Goal: Share content: Share content

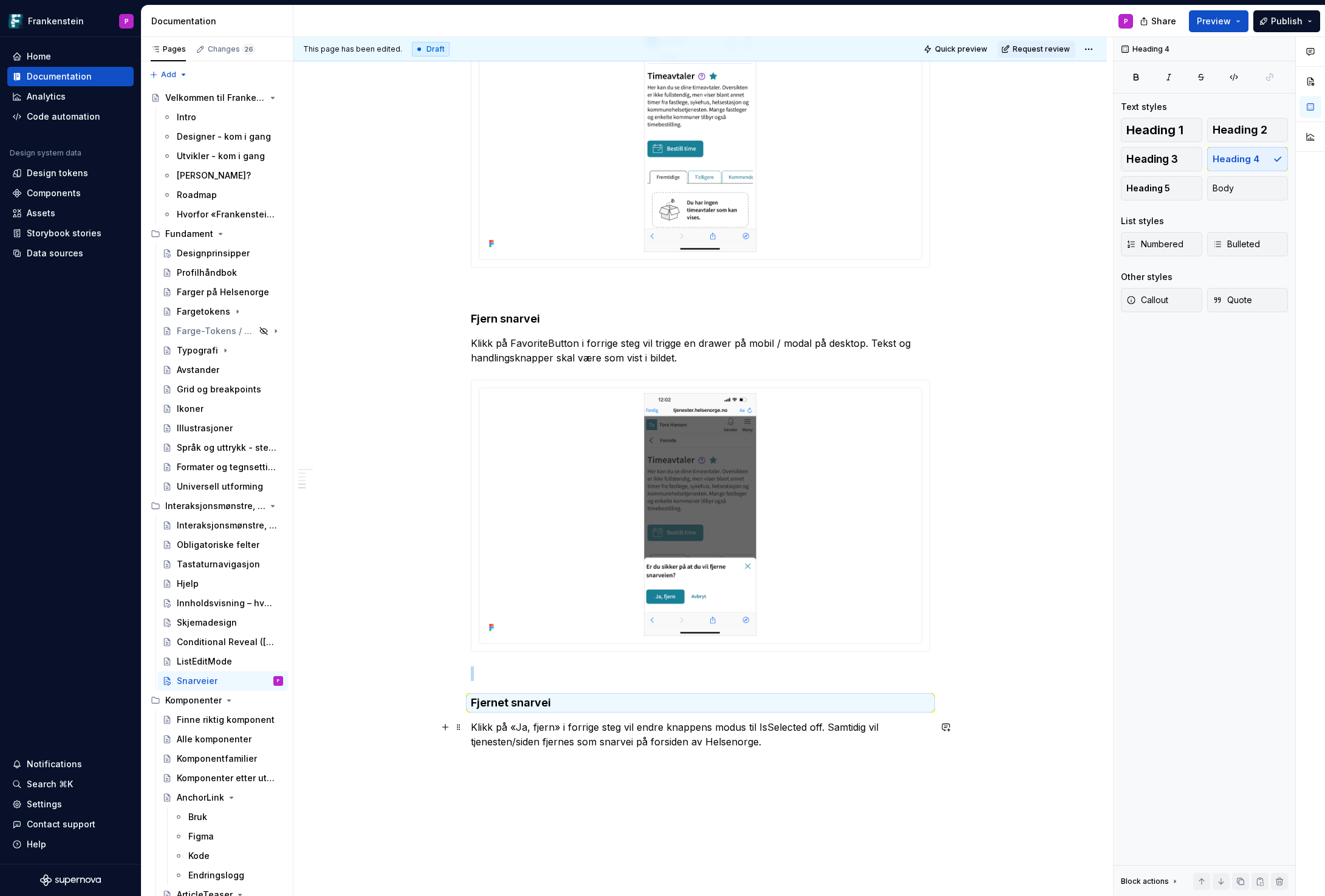
scroll to position [1261, 0]
click at [536, 732] on p "Klikk på «Ja, fjern» i forrige steg vil endre knappens modus til IsSelected off…" at bounding box center [701, 733] width 459 height 29
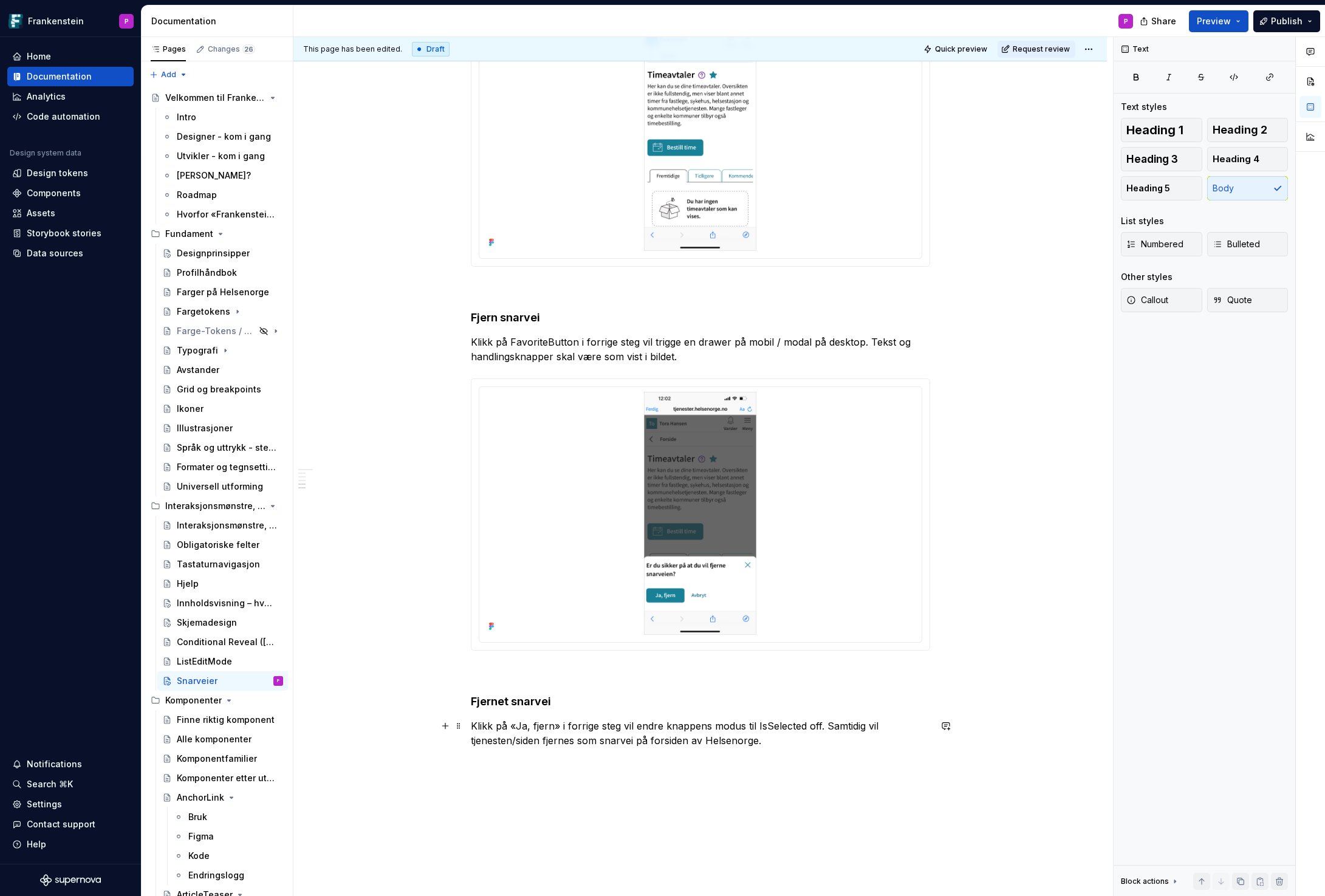
click at [774, 744] on p "Klikk på «Ja, fjern» i forrige steg vil endre knappens modus til IsSelected off…" at bounding box center [701, 733] width 459 height 29
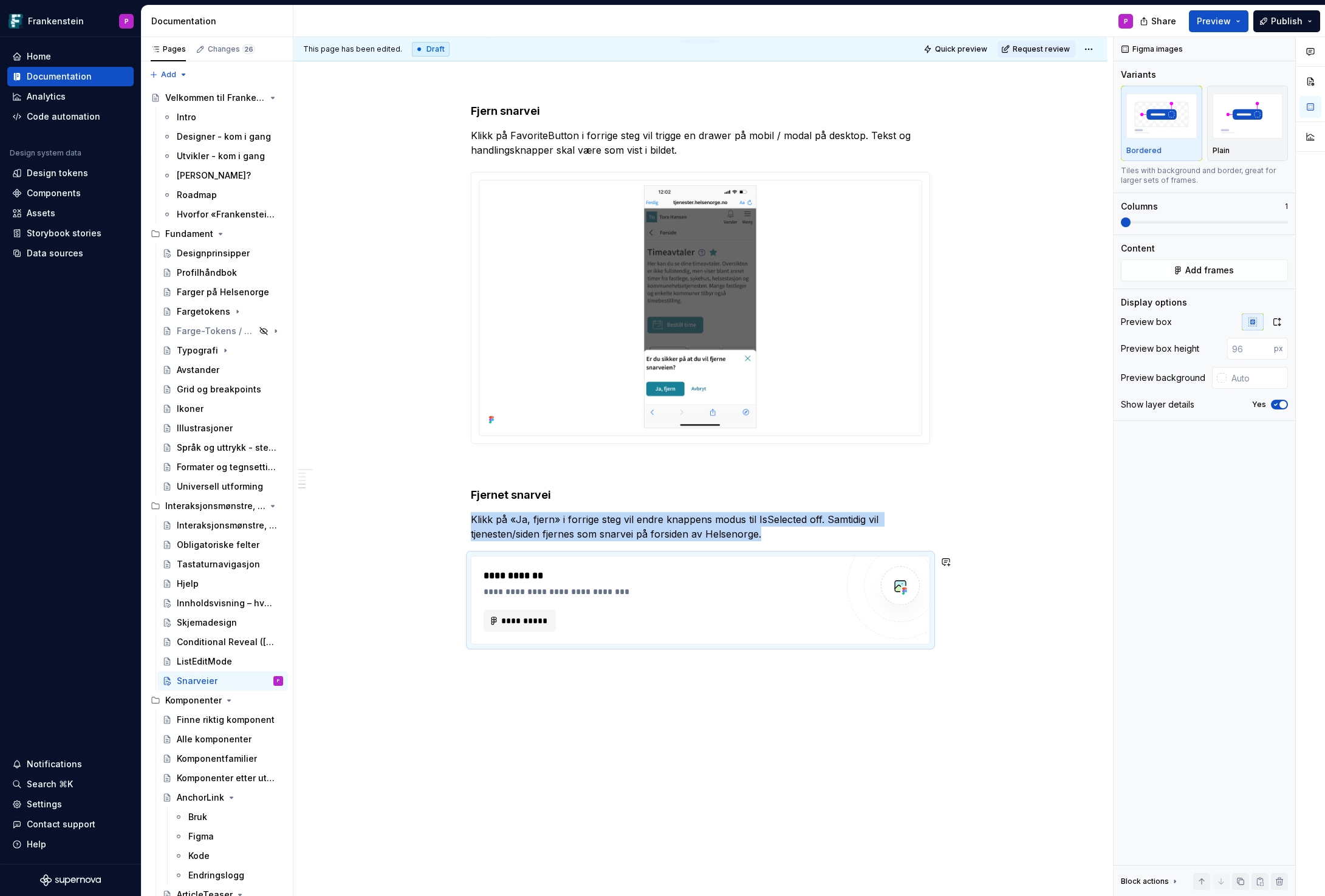
scroll to position [1469, 0]
click at [538, 619] on span "**********" at bounding box center [525, 619] width 48 height 12
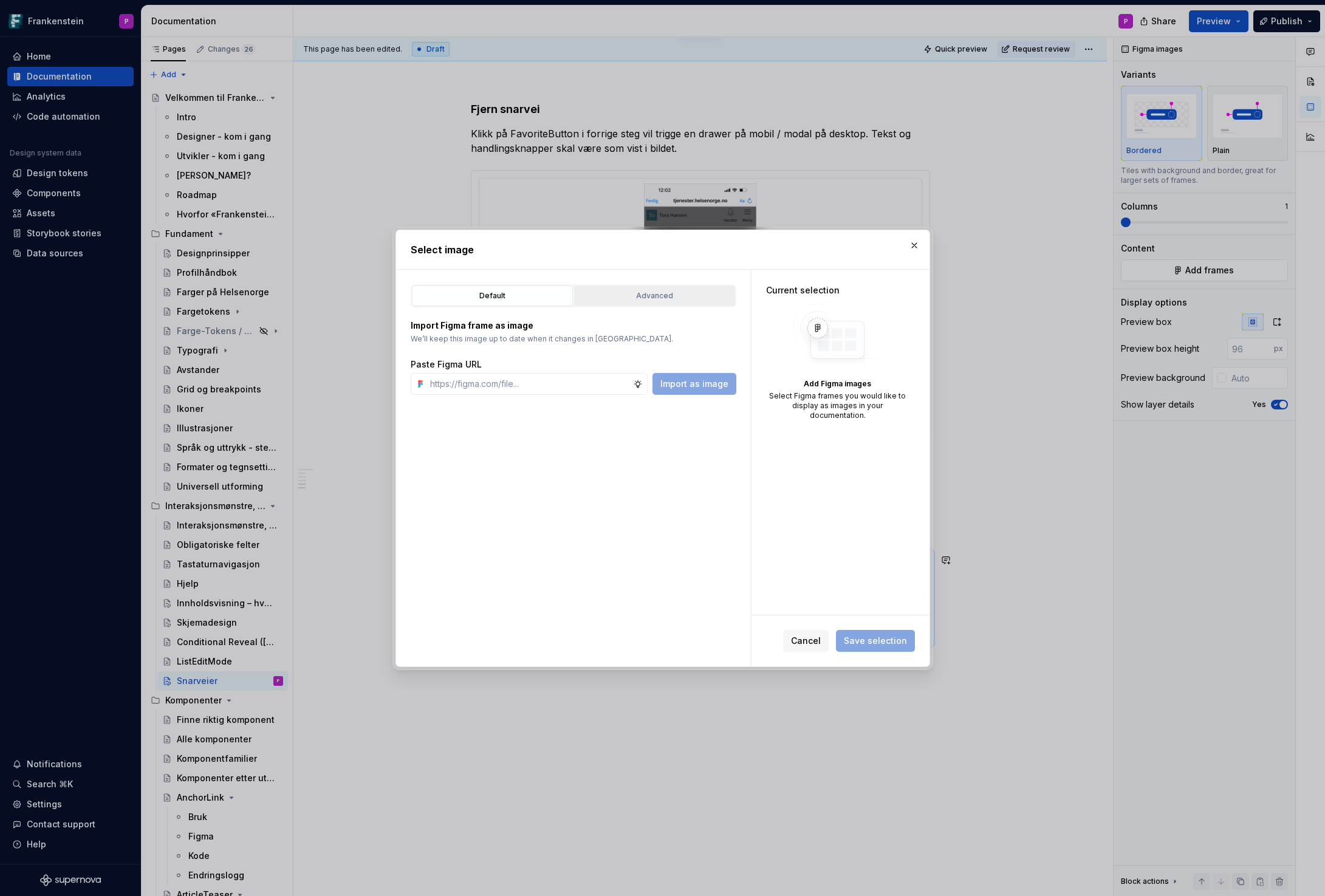
click at [698, 298] on div "Advanced" at bounding box center [654, 296] width 153 height 12
type textarea "*"
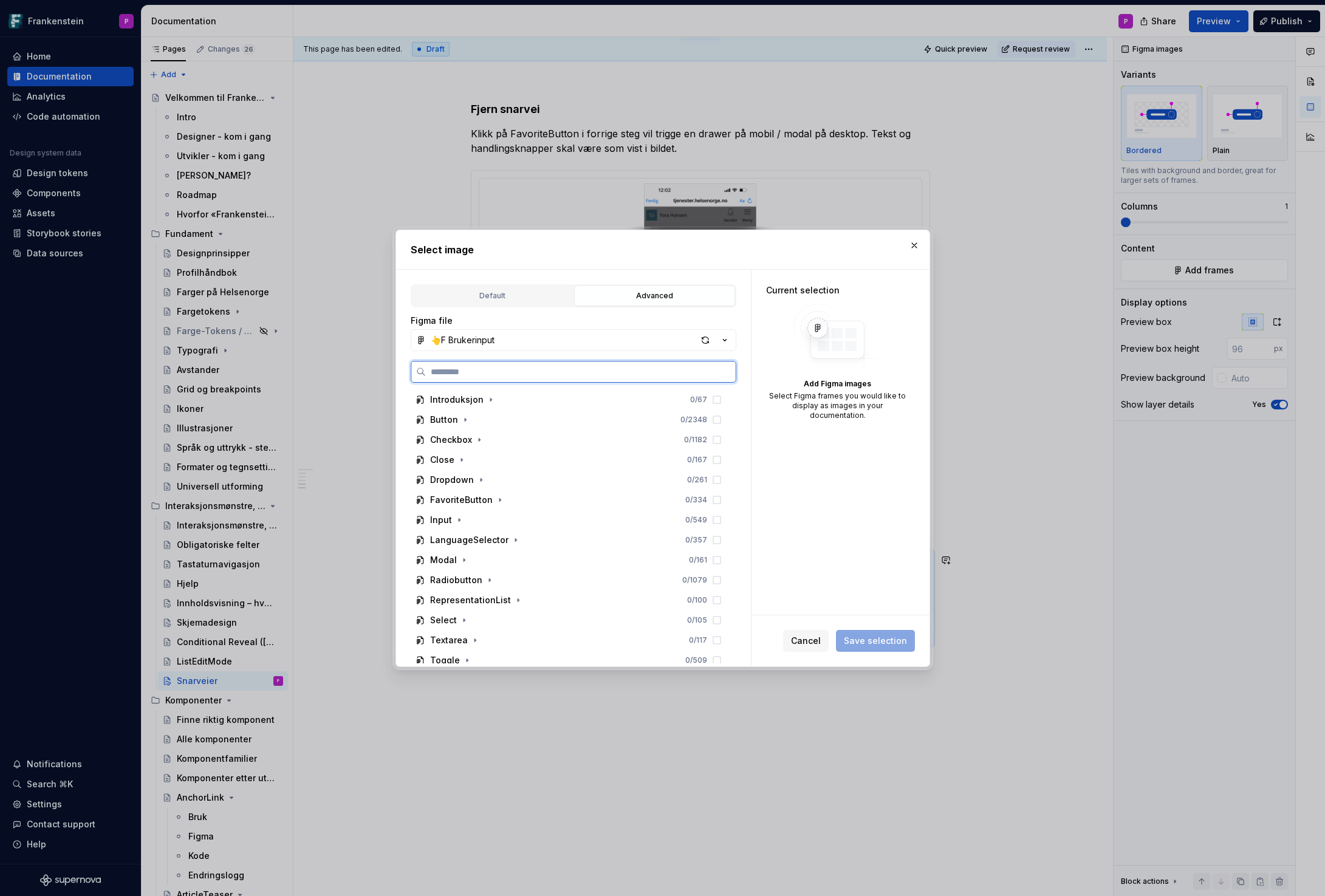
click at [486, 372] on input "search" at bounding box center [580, 372] width 310 height 12
paste input "**********"
type input "**********"
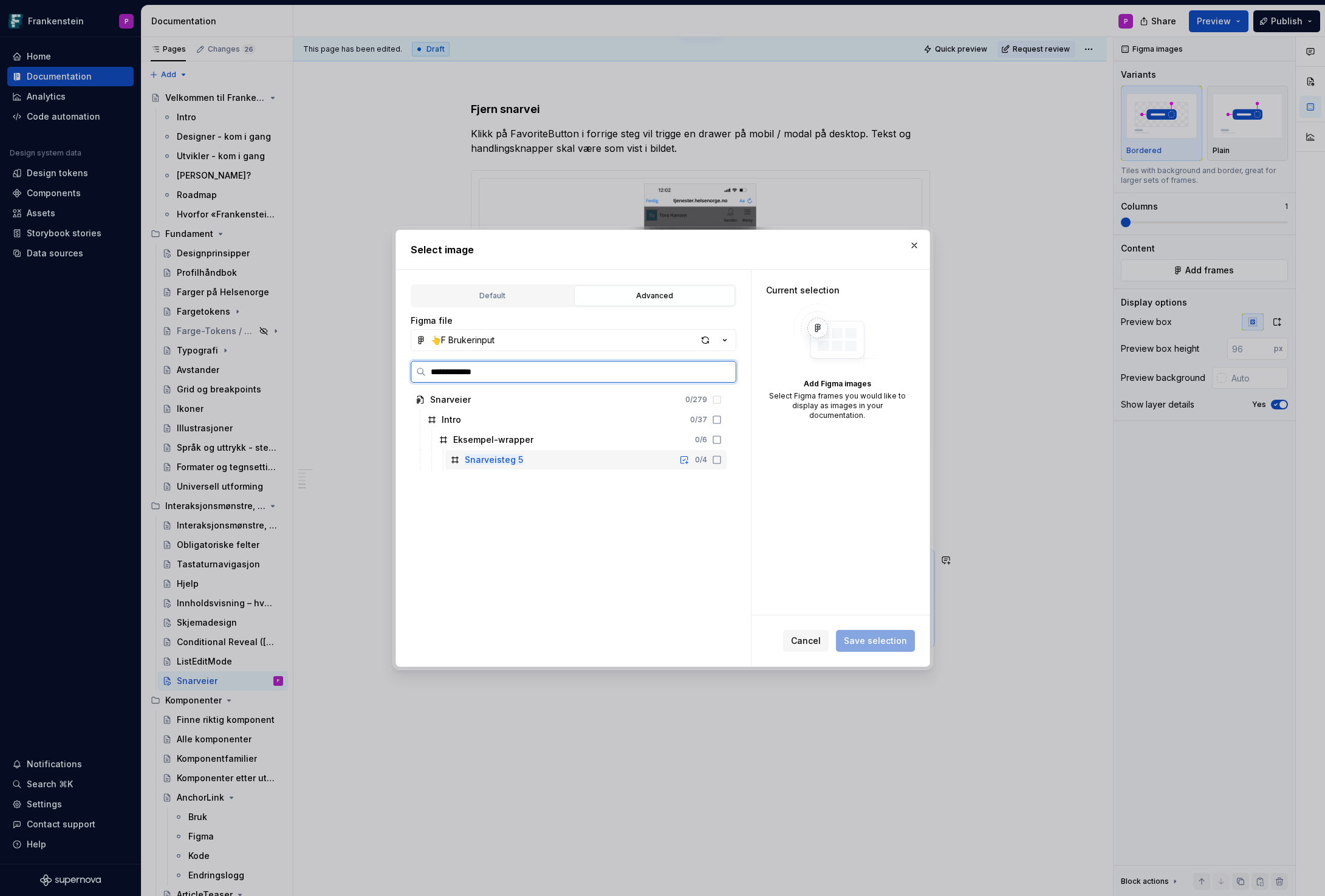
click at [488, 462] on mark "Snarveisteg 5" at bounding box center [494, 459] width 59 height 10
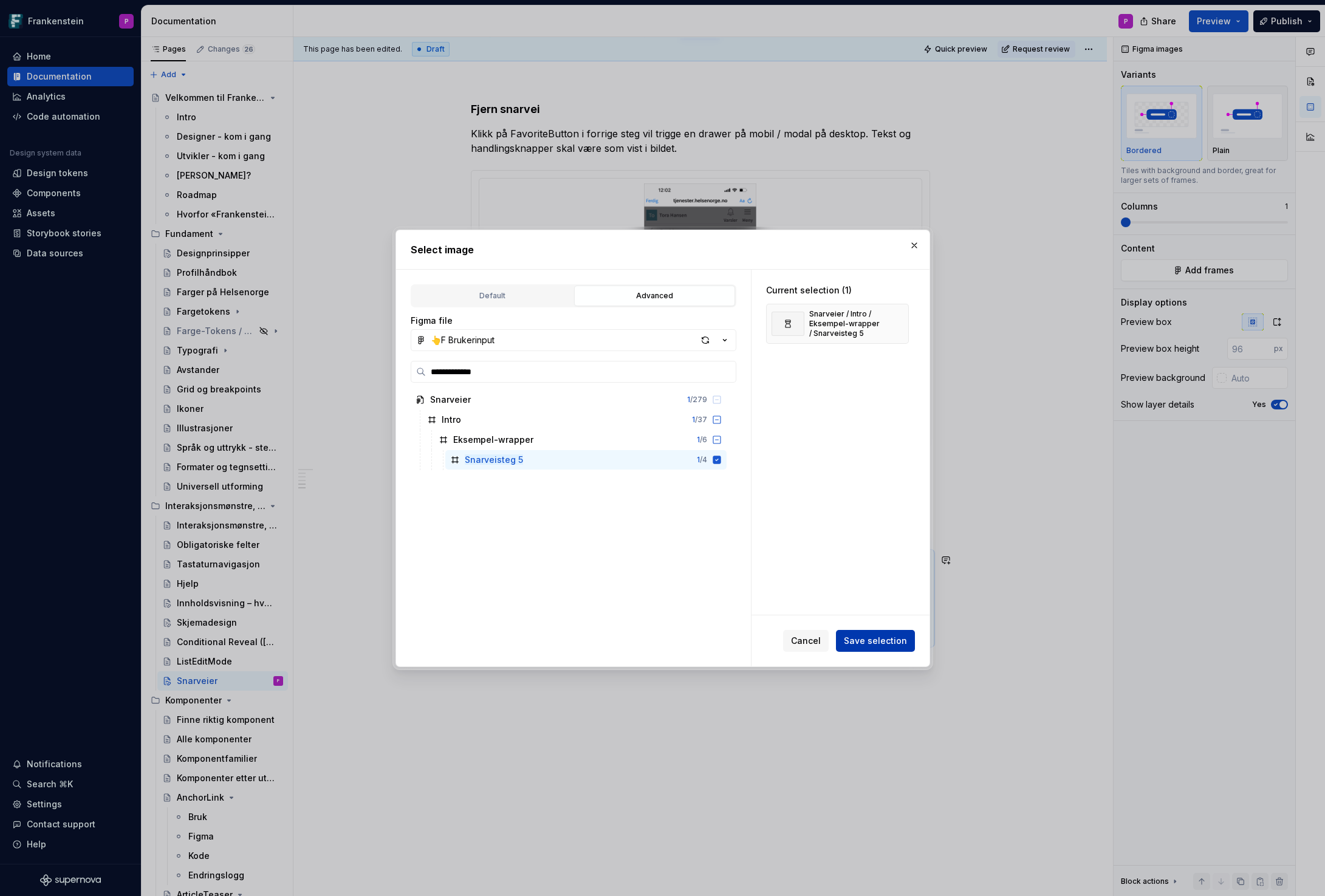
click at [887, 647] on button "Save selection" at bounding box center [876, 641] width 79 height 22
click at [909, 244] on button "button" at bounding box center [914, 245] width 17 height 17
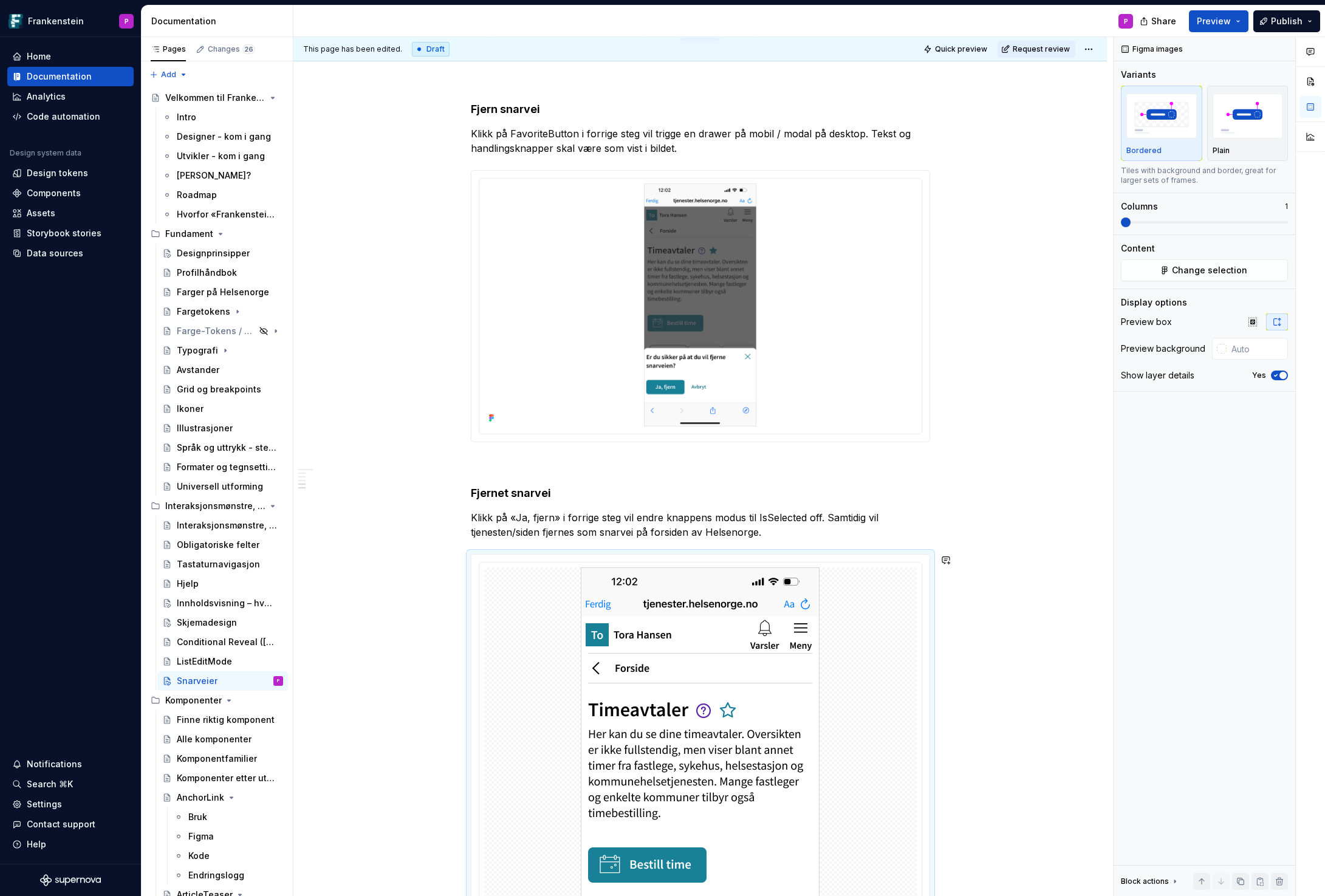
type textarea "*"
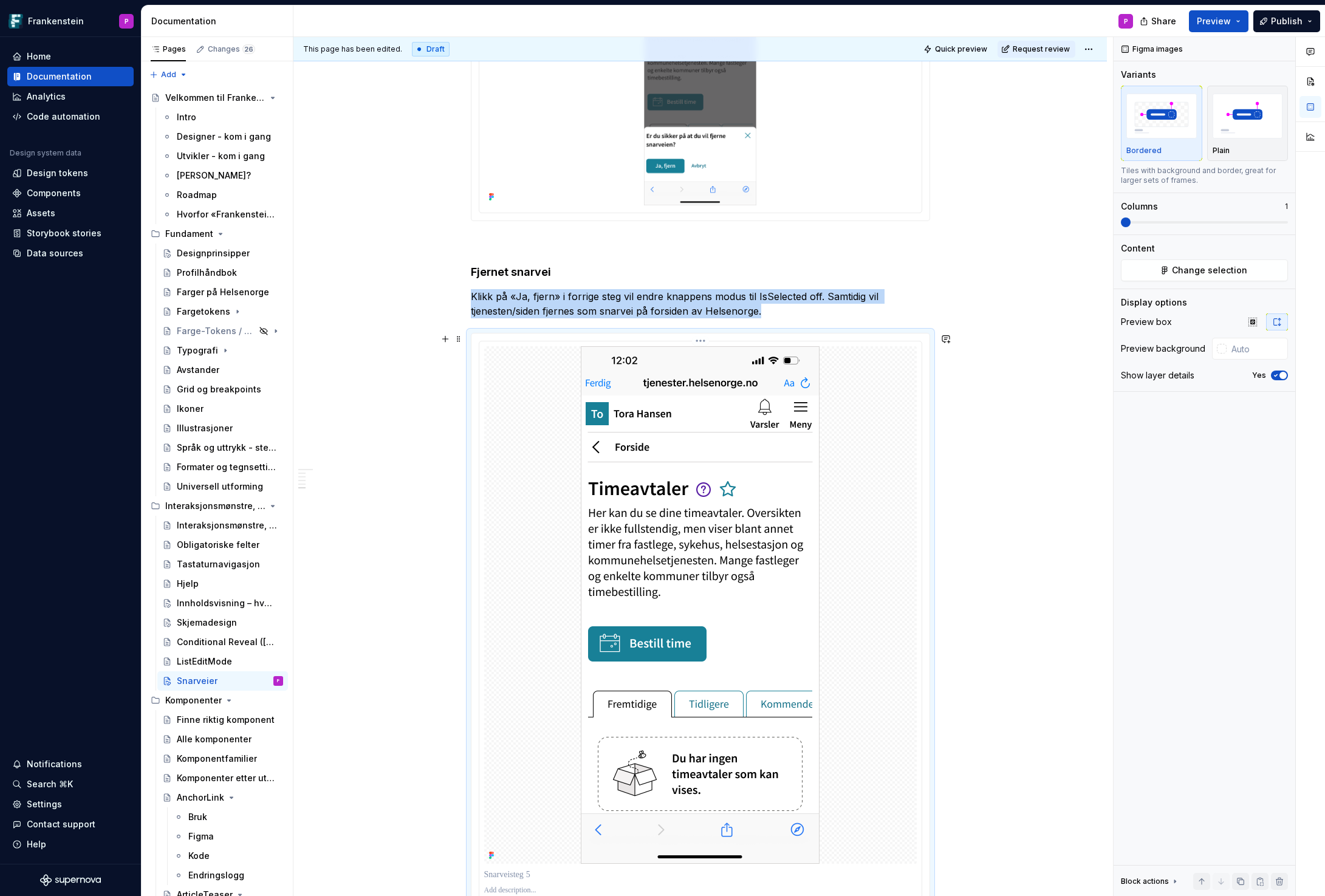
scroll to position [1700, 0]
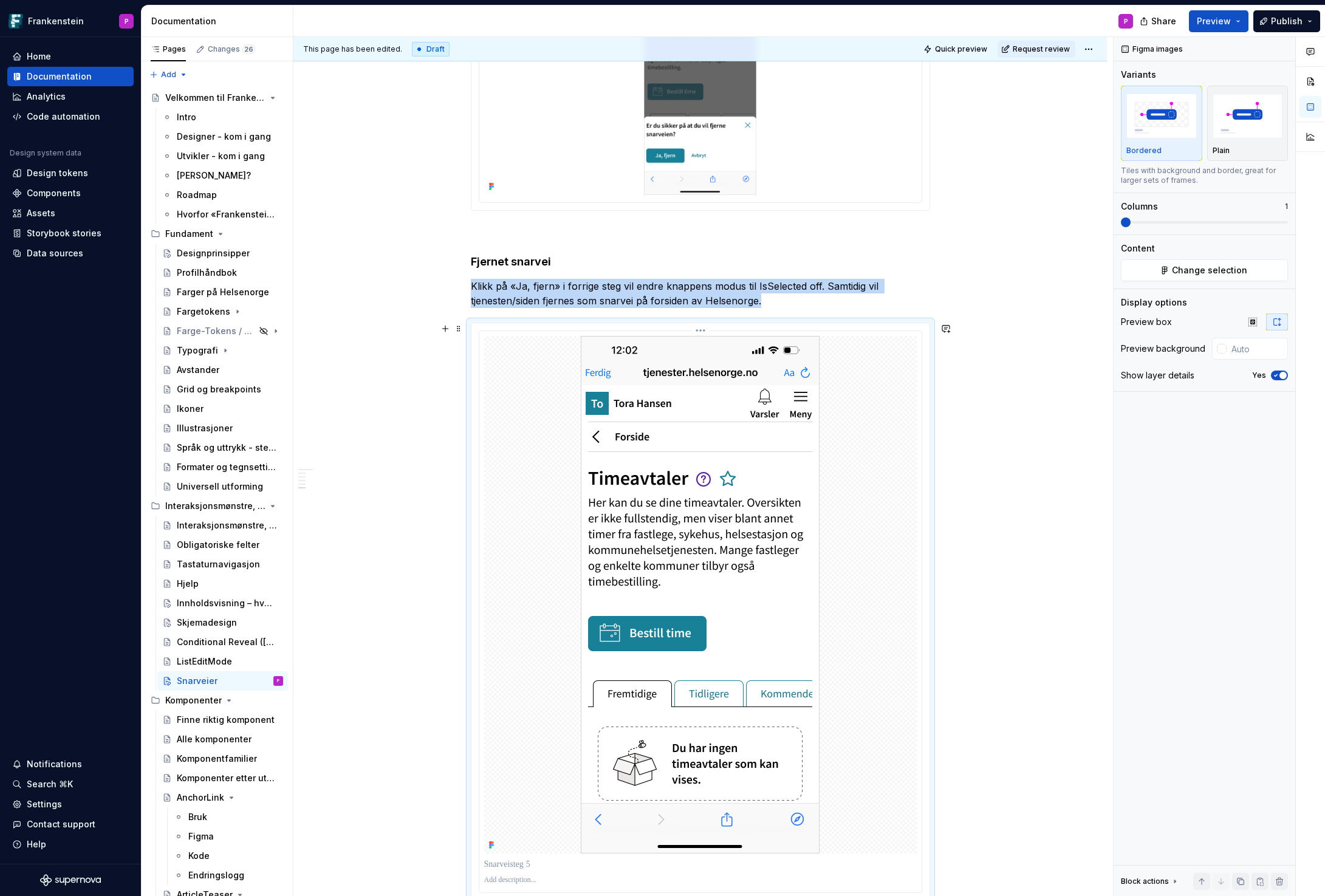
click at [852, 489] on div at bounding box center [700, 595] width 433 height 518
click at [1250, 322] on icon "button" at bounding box center [1252, 321] width 8 height 8
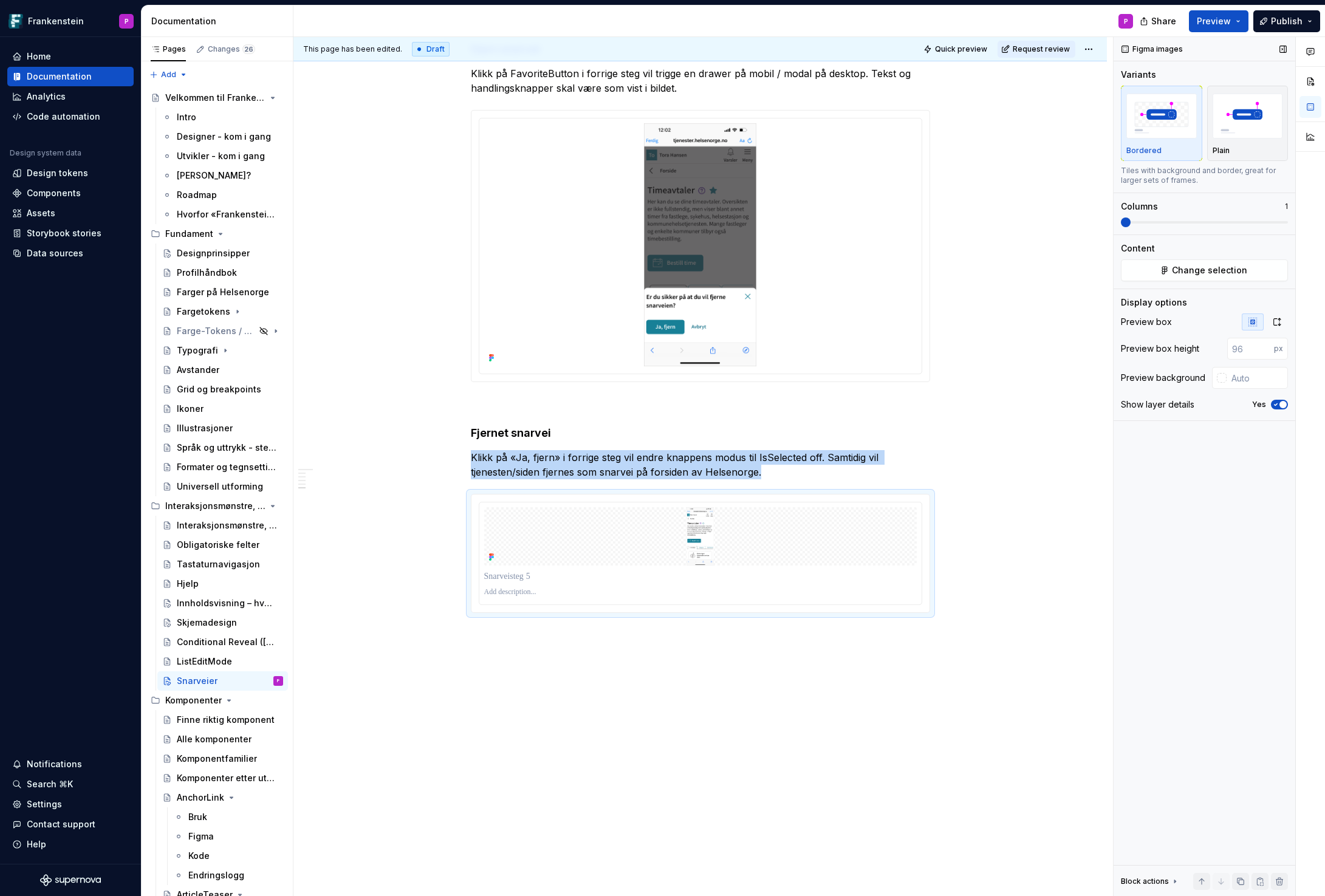
scroll to position [1528, 0]
click at [1242, 348] on input "number" at bounding box center [1250, 349] width 47 height 22
type input "400"
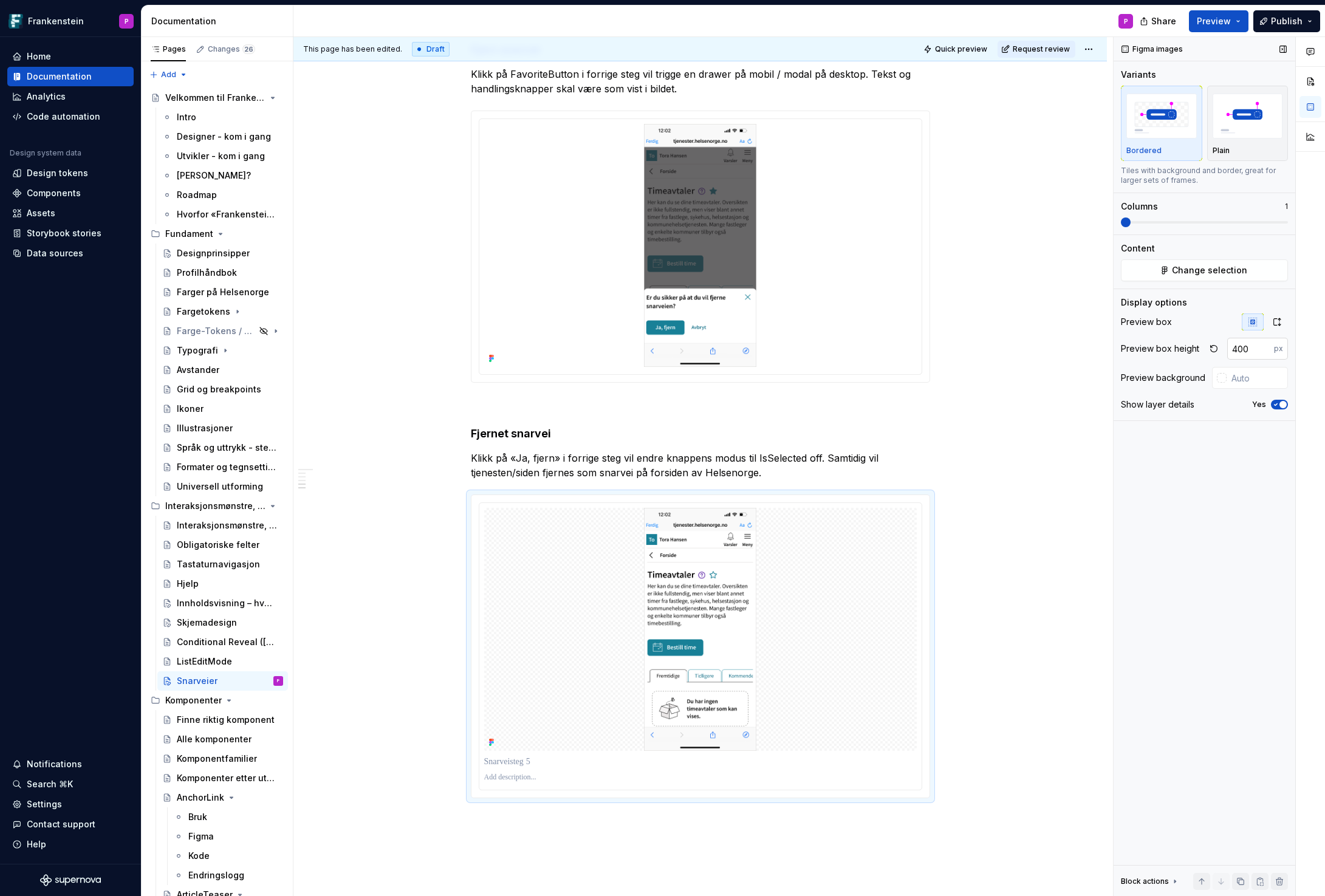
scroll to position [1700, 0]
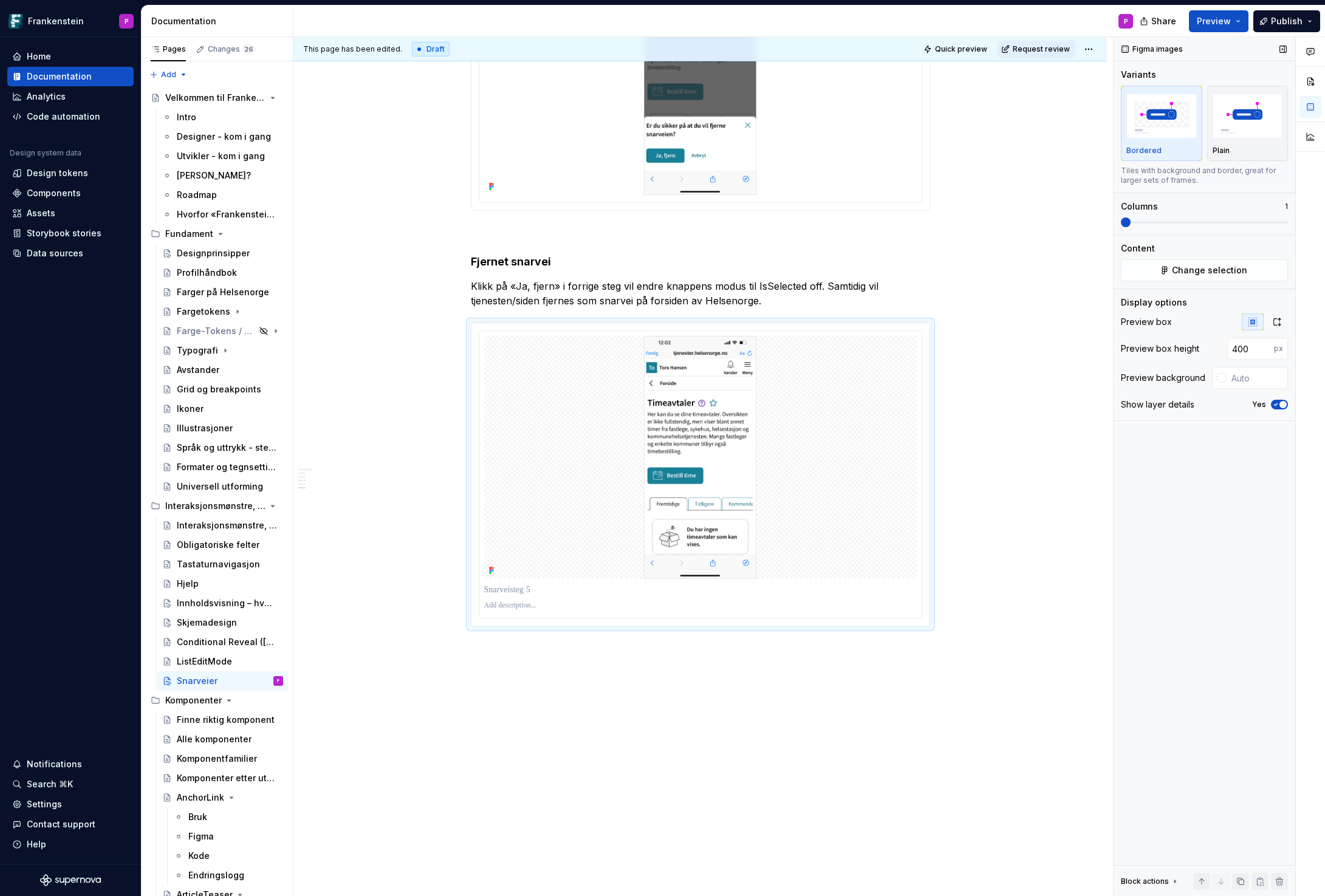
click at [1272, 404] on icon "button" at bounding box center [1276, 405] width 10 height 7
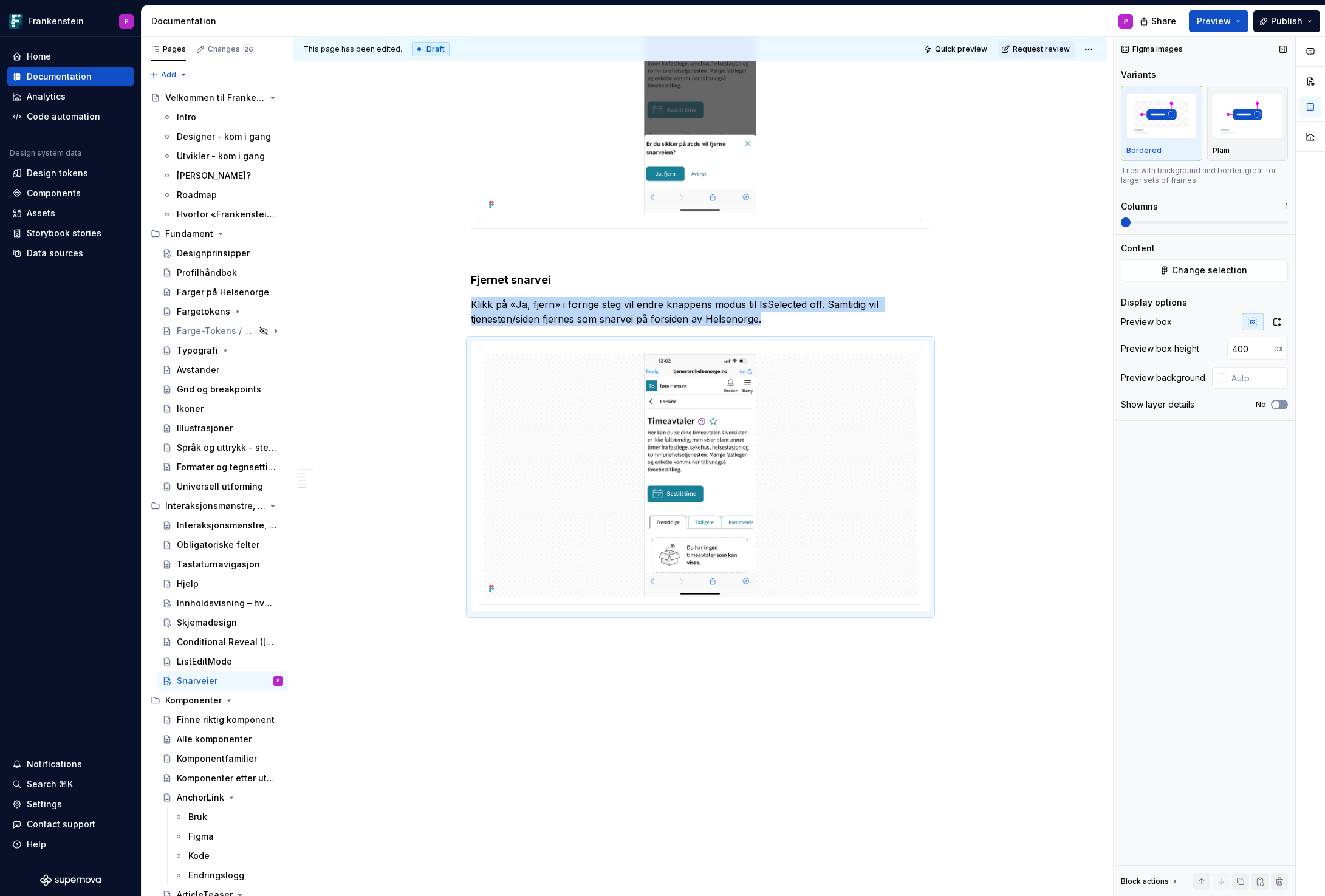
scroll to position [1682, 0]
click at [1221, 377] on div at bounding box center [1222, 378] width 10 height 10
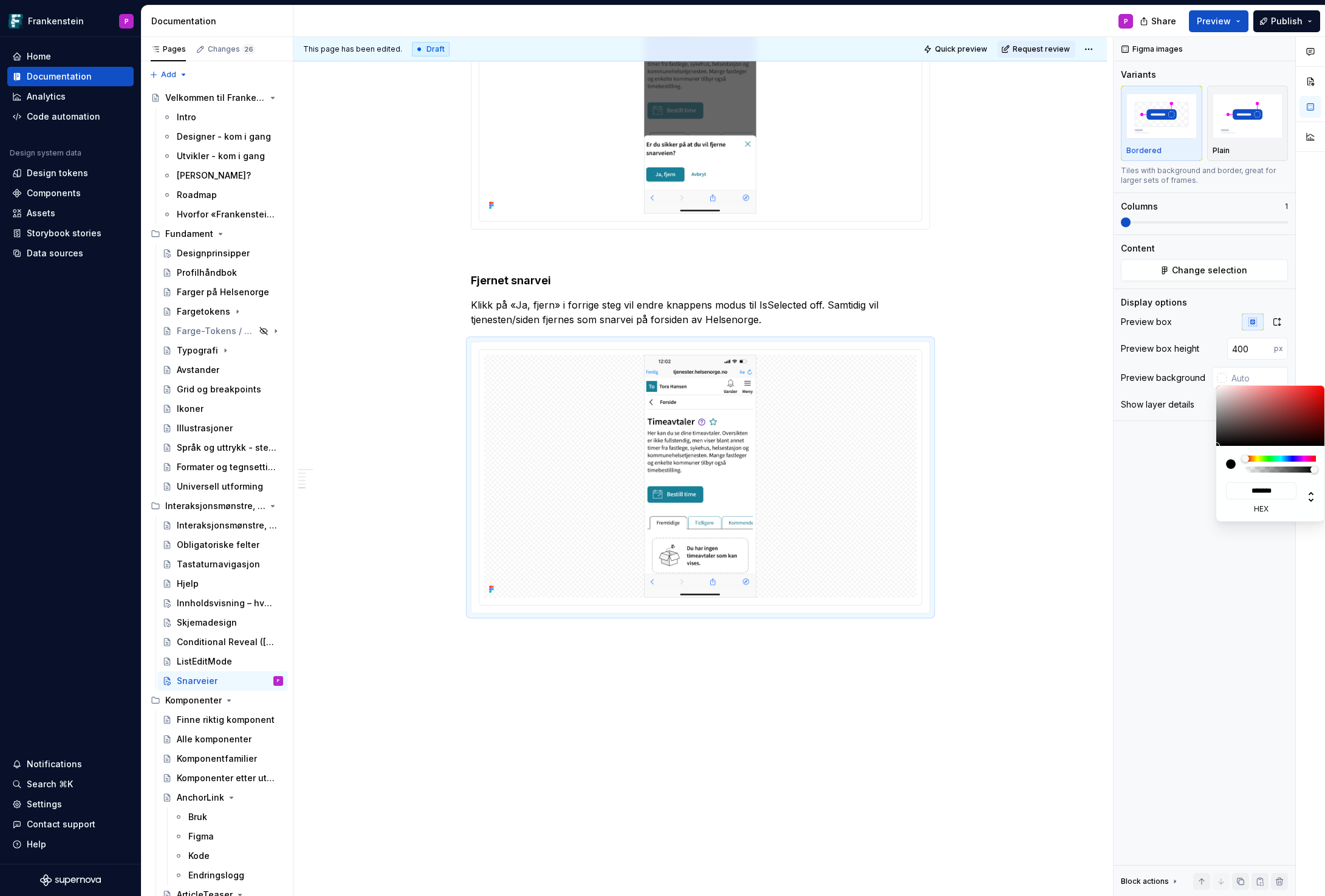
type input "#A78585"
type input "*******"
type input "#AA8D8D"
type input "*******"
type input "#BCA7A7"
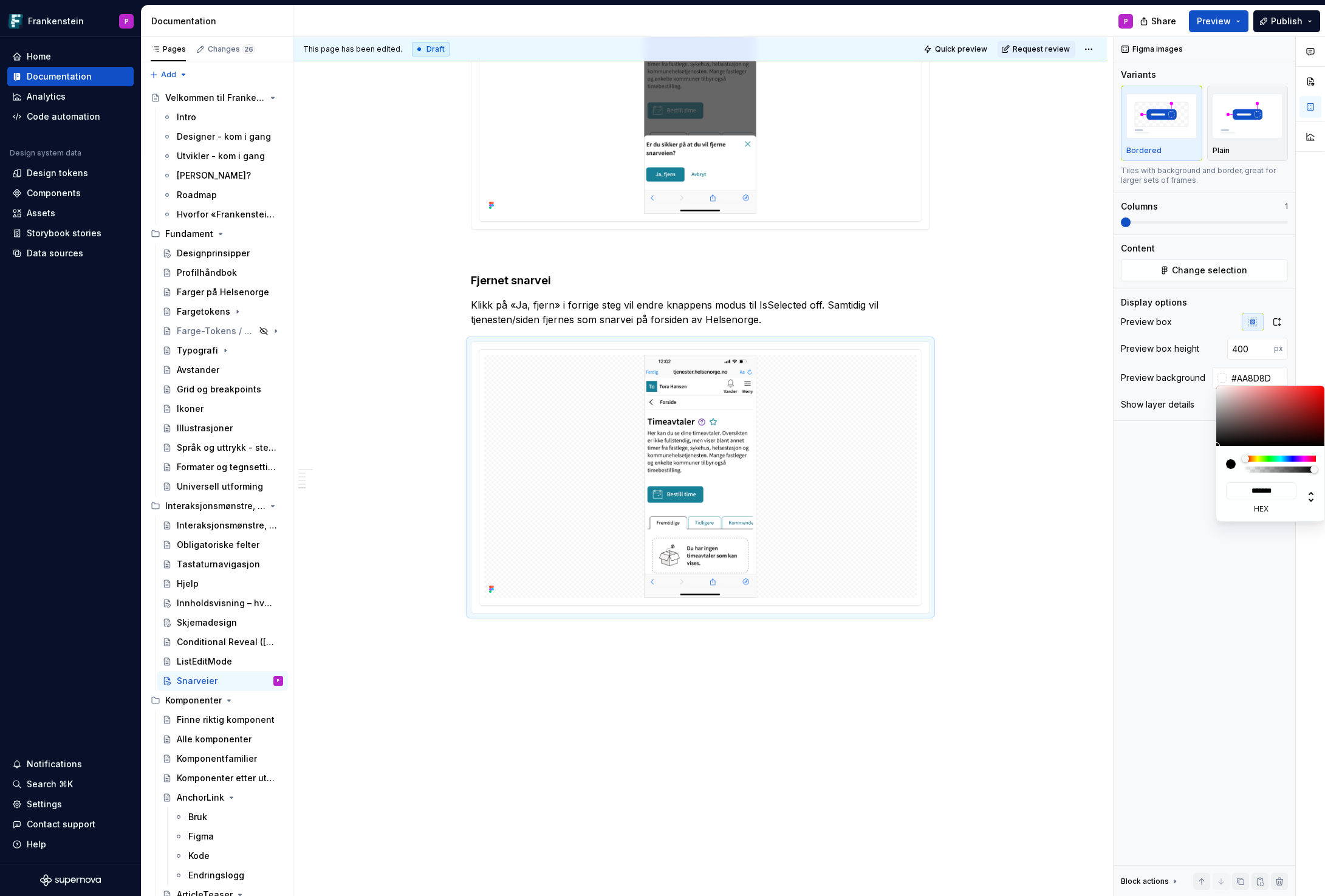
type input "*******"
type input "#D1C6C6"
type input "*******"
type input "#E3DEDE"
type input "*******"
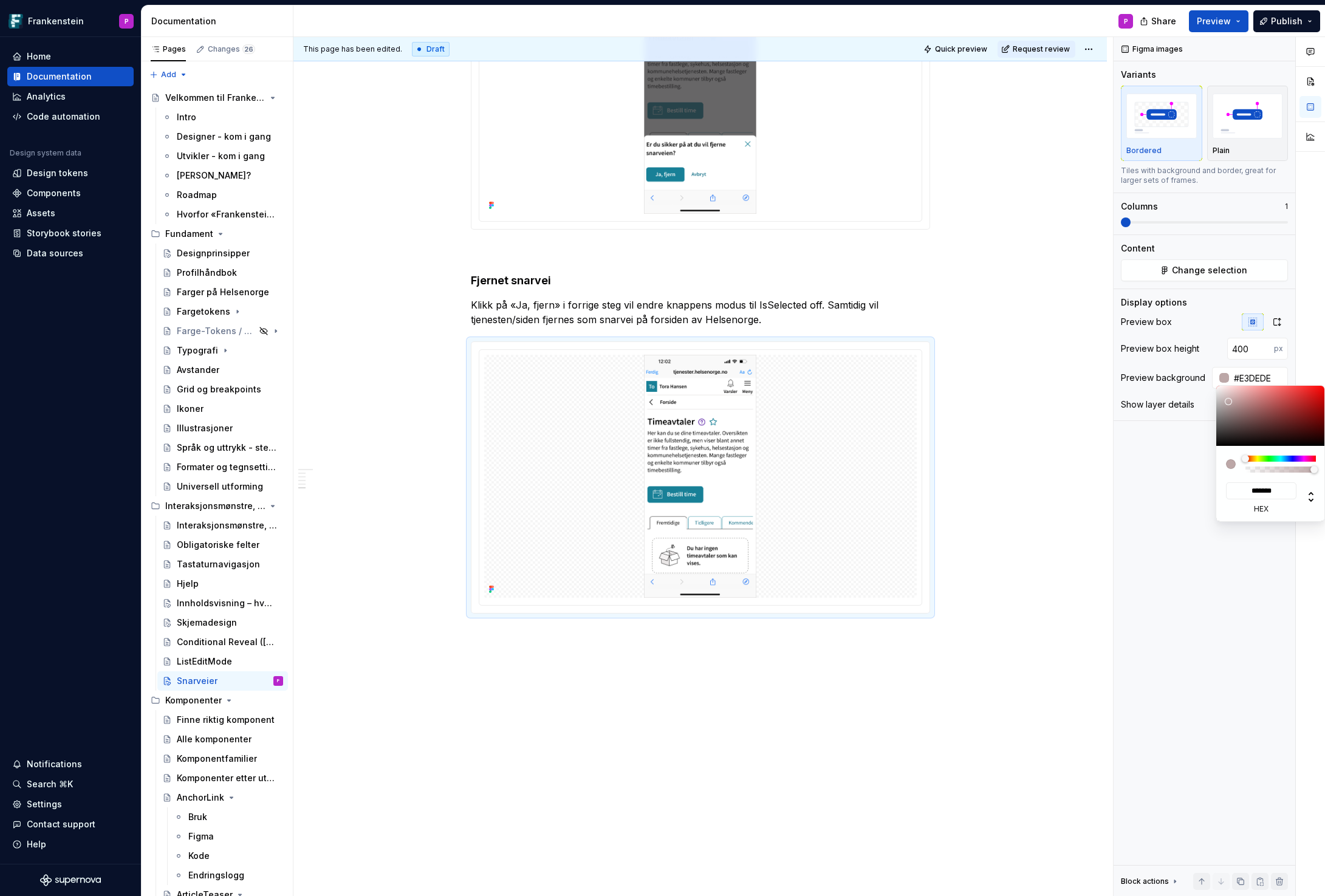
type input "#F0EEEE"
type input "*******"
type input "#FCFCFC"
type input "*******"
type input "#FFFFFF"
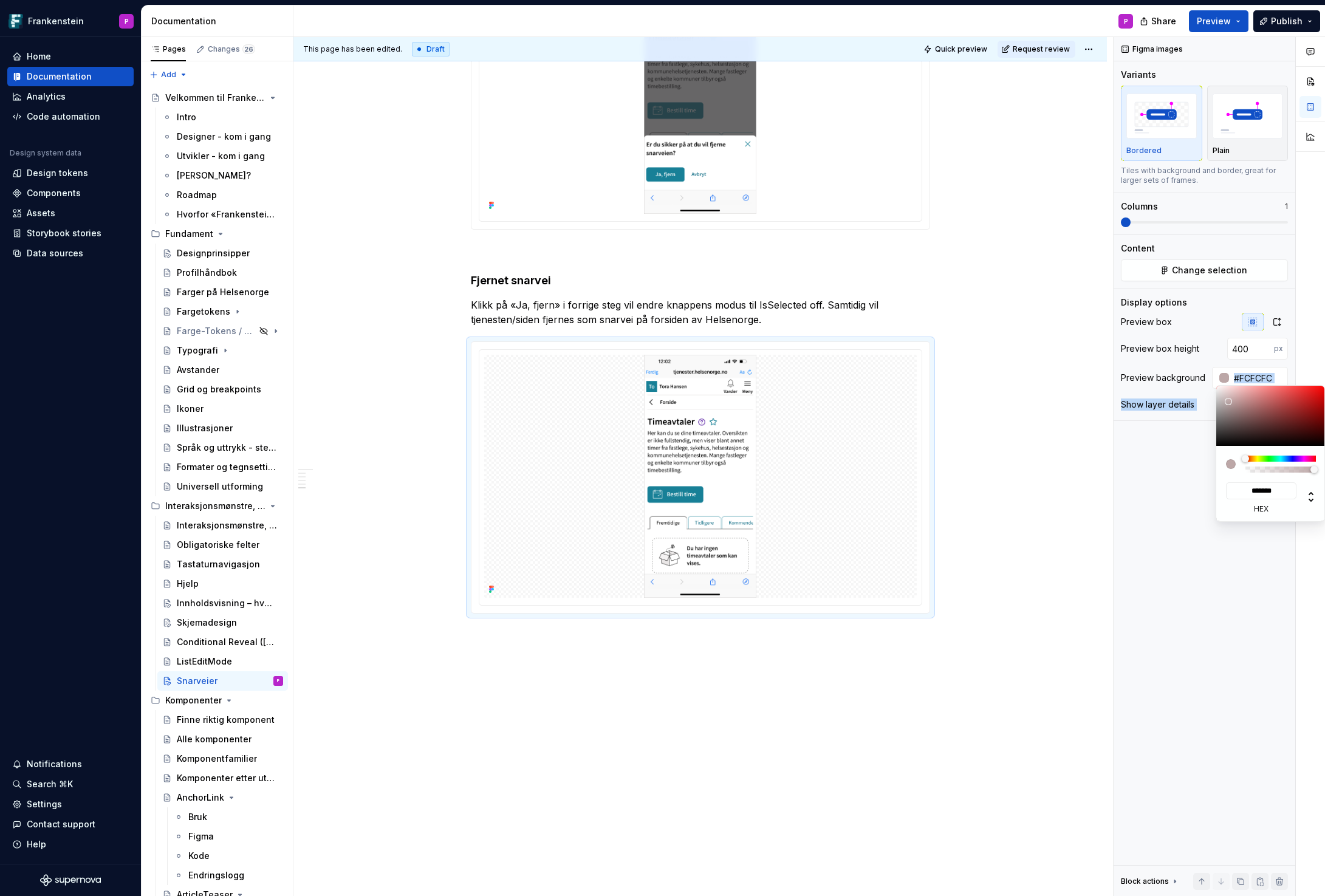
type input "*******"
drag, startPoint x: 1239, startPoint y: 406, endPoint x: 1210, endPoint y: 377, distance: 41.0
click at [1210, 377] on body "Frankenstein P Home Documentation Analytics Code automation Design system data …" at bounding box center [662, 448] width 1325 height 896
click at [749, 649] on html "Frankenstein P Home Documentation Analytics Code automation Design system data …" at bounding box center [662, 448] width 1325 height 896
click at [783, 316] on html "Frankenstein P Home Documentation Analytics Code automation Design system data …" at bounding box center [662, 448] width 1325 height 896
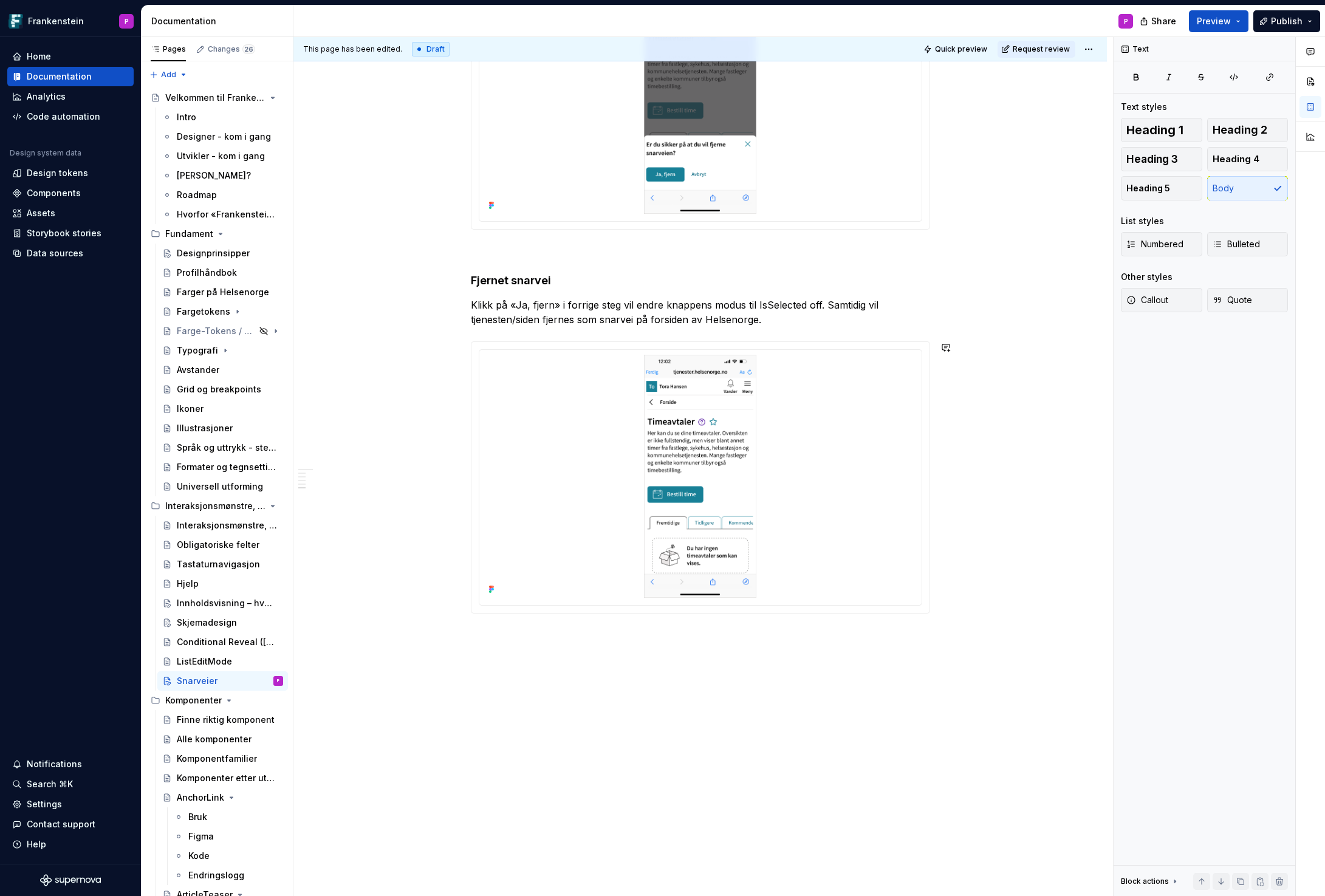
click at [496, 657] on p "Prototype" at bounding box center [701, 657] width 459 height 15
click at [568, 634] on button "button" at bounding box center [569, 634] width 17 height 17
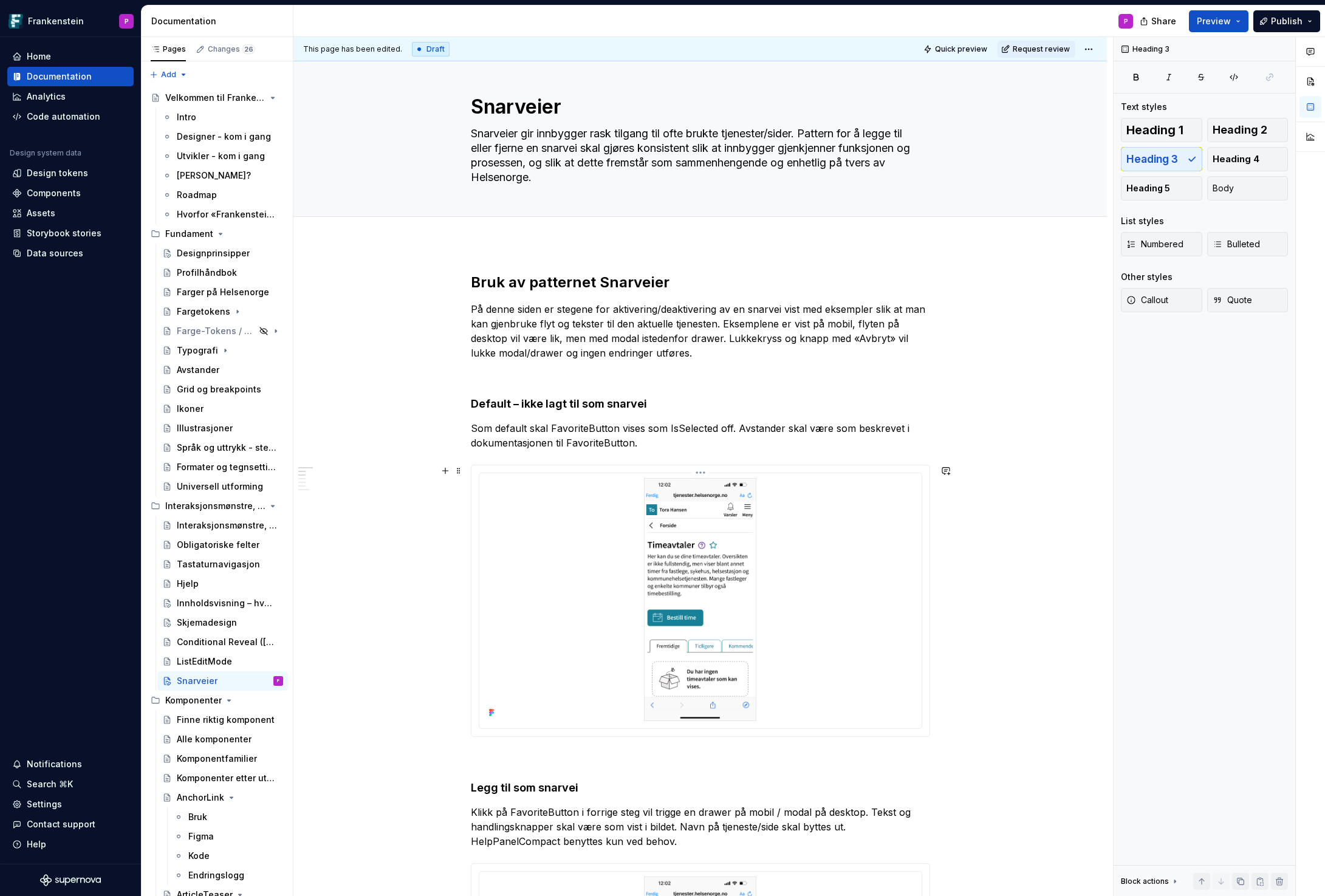
scroll to position [0, 0]
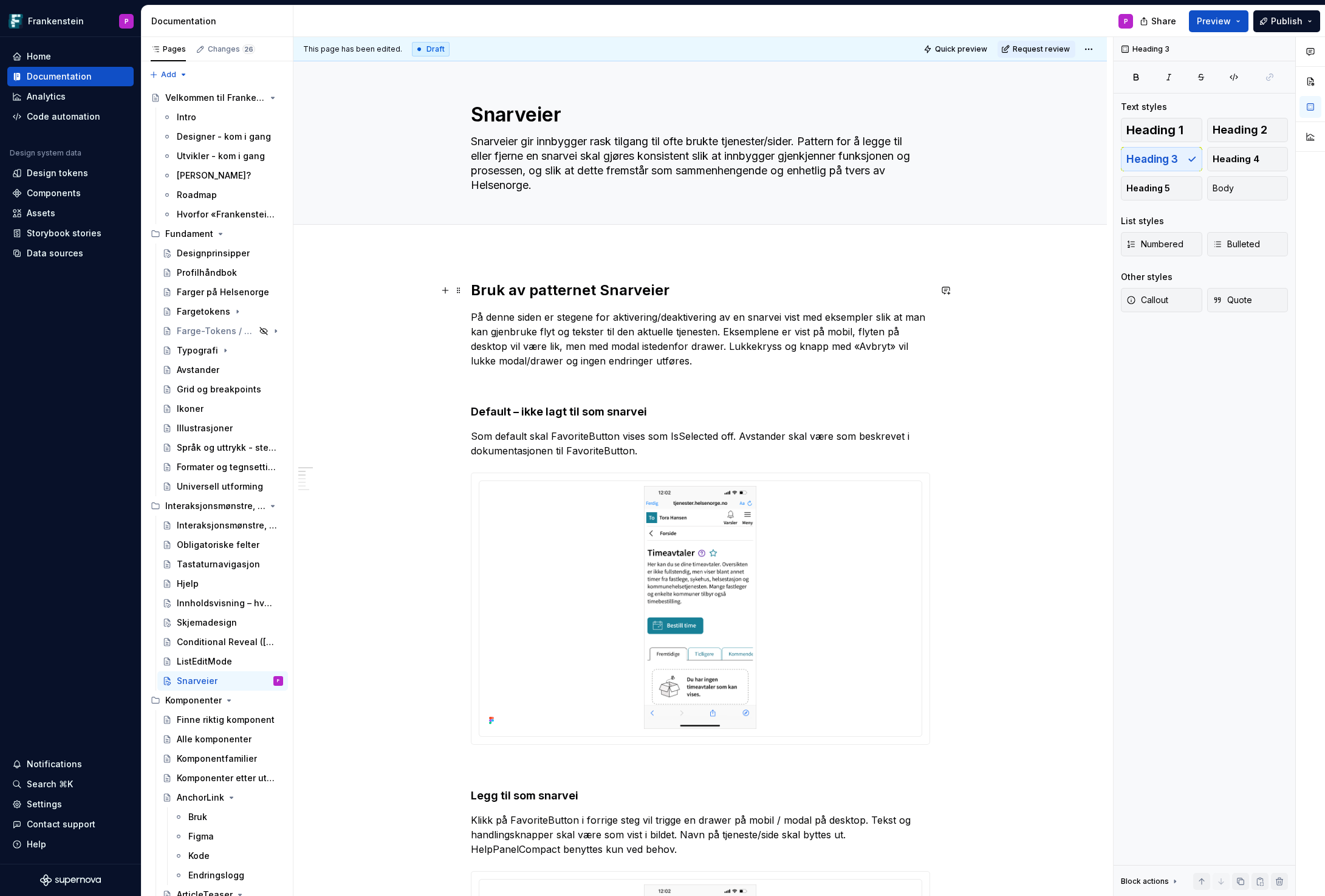
click at [619, 297] on h2 "Bruk av patternet Snarveier" at bounding box center [701, 290] width 459 height 19
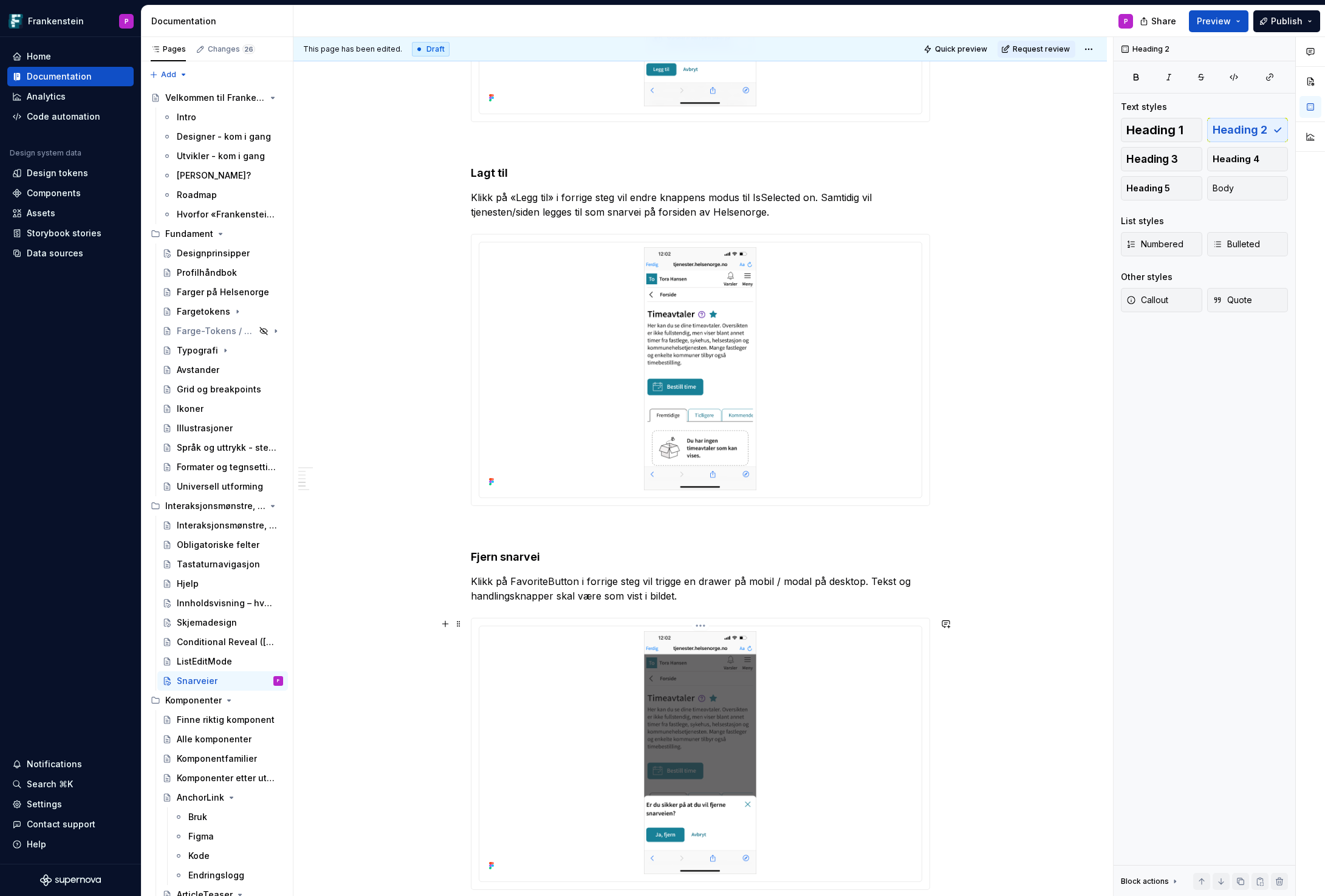
scroll to position [1743, 0]
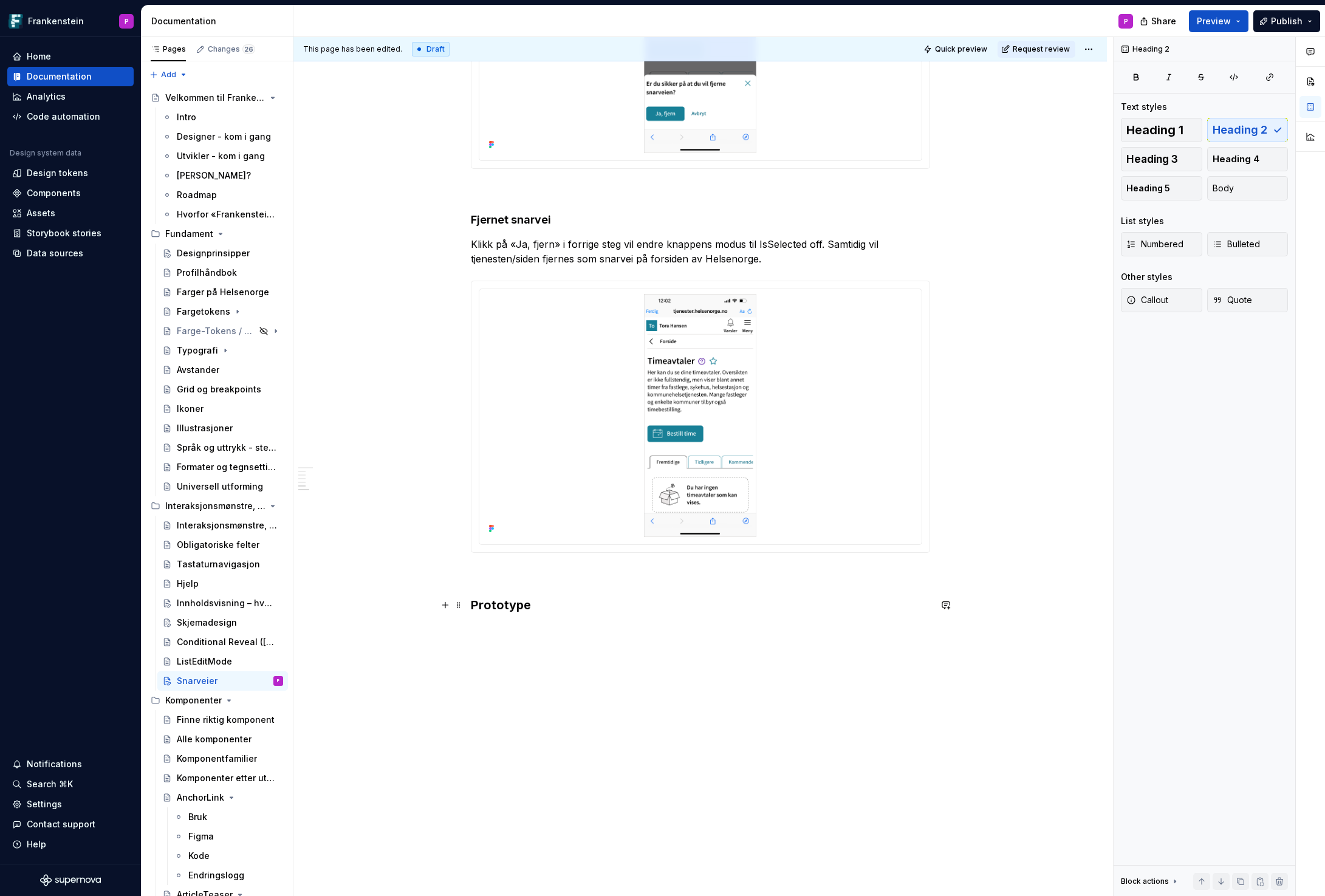
click at [548, 608] on h3 "Prototype" at bounding box center [701, 605] width 459 height 17
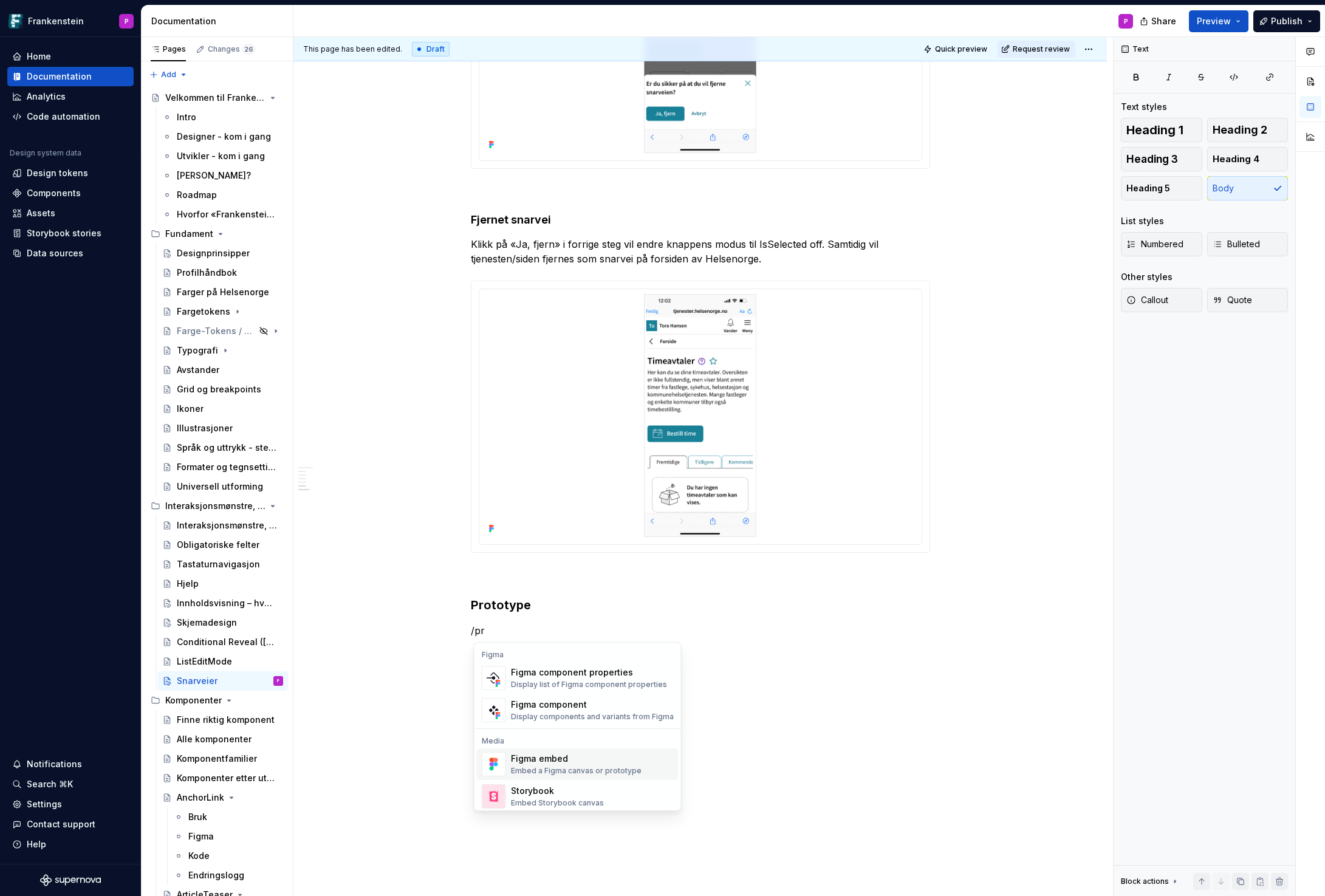
click at [544, 761] on div "Figma embed" at bounding box center [576, 759] width 131 height 12
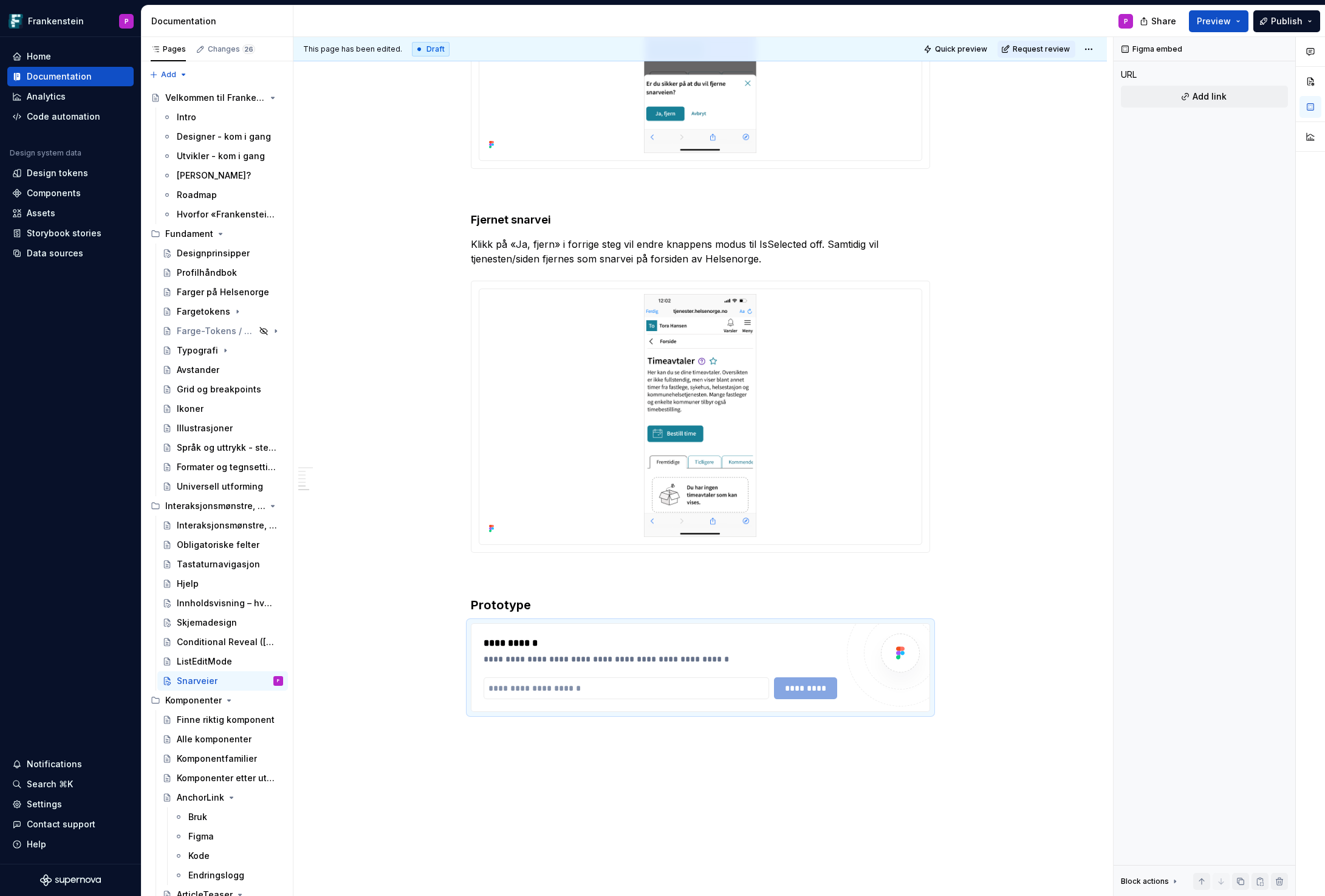
type textarea "*"
click at [535, 692] on input "text" at bounding box center [626, 688] width 286 height 22
paste input "**********"
type input "**********"
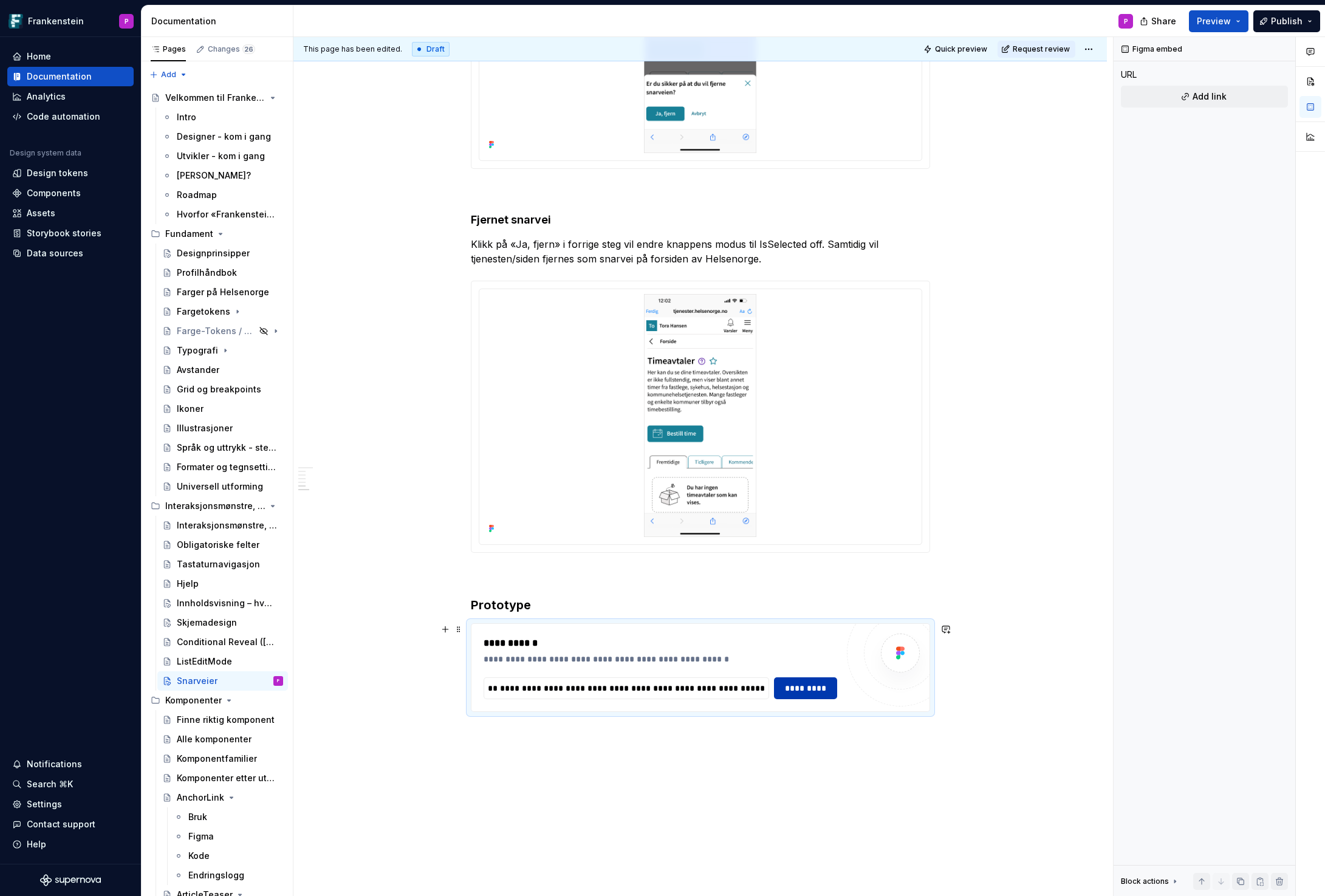
click at [812, 688] on span "*********" at bounding box center [804, 688] width 47 height 12
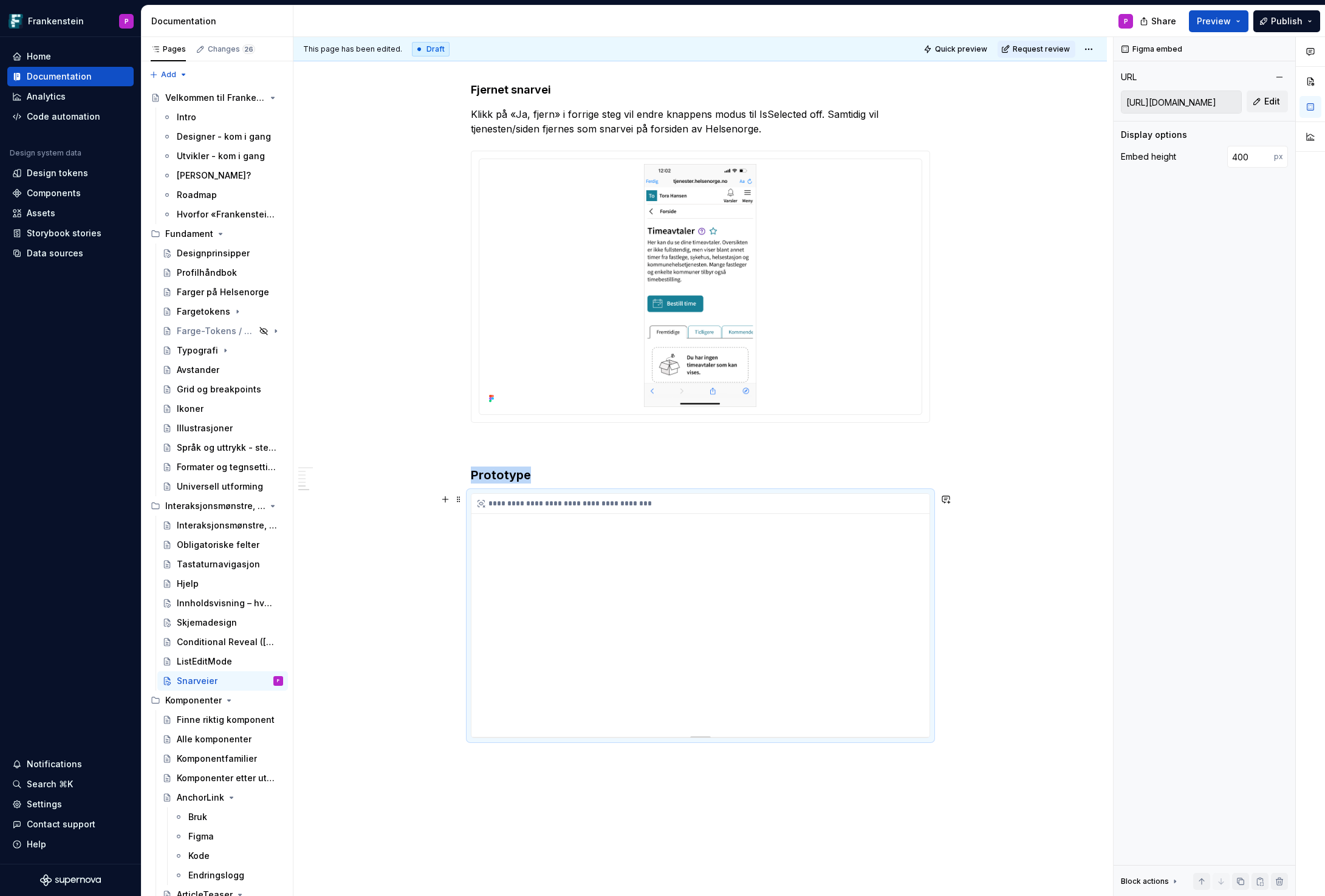
scroll to position [1879, 0]
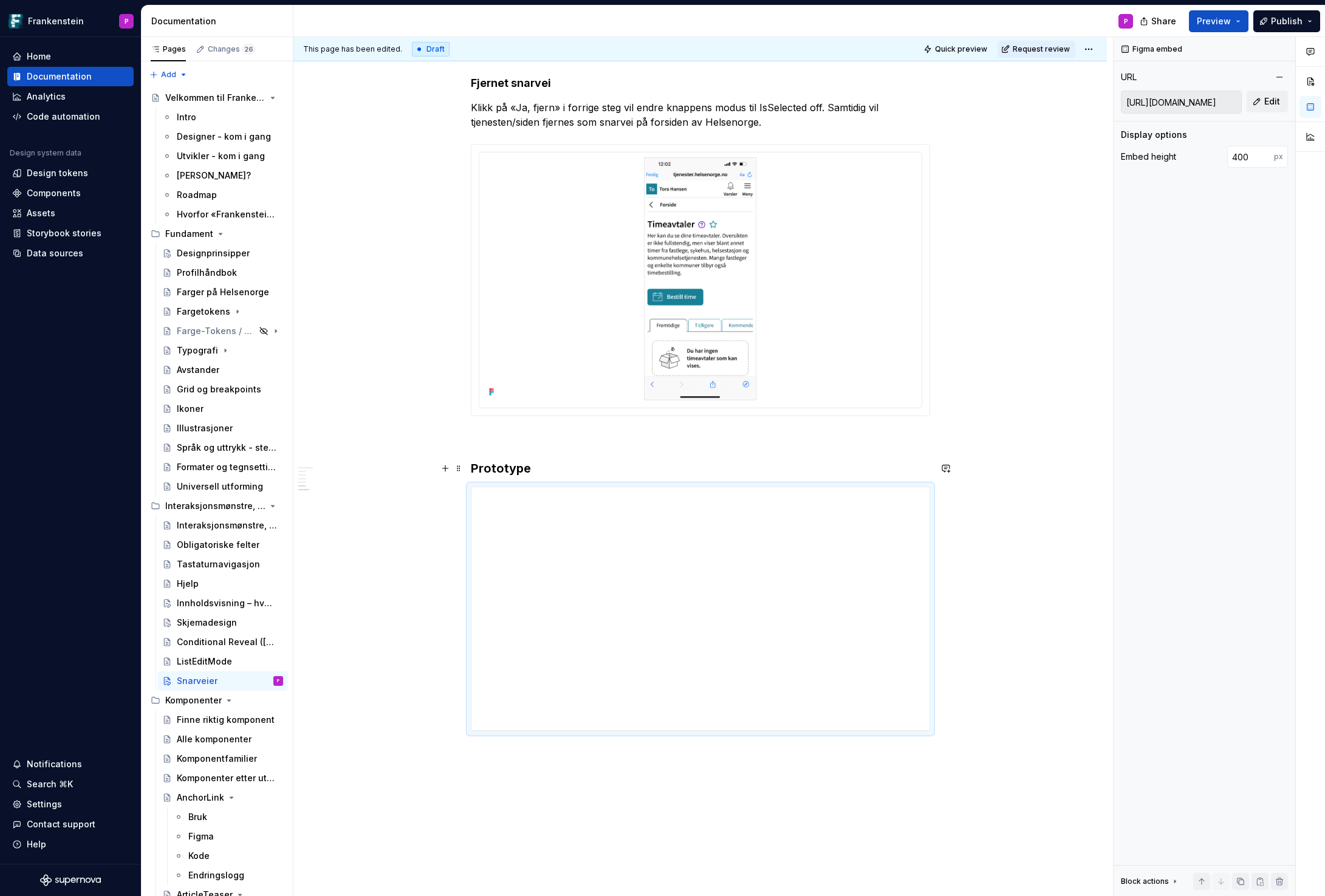
click at [554, 470] on h3 "Prototype" at bounding box center [701, 469] width 459 height 17
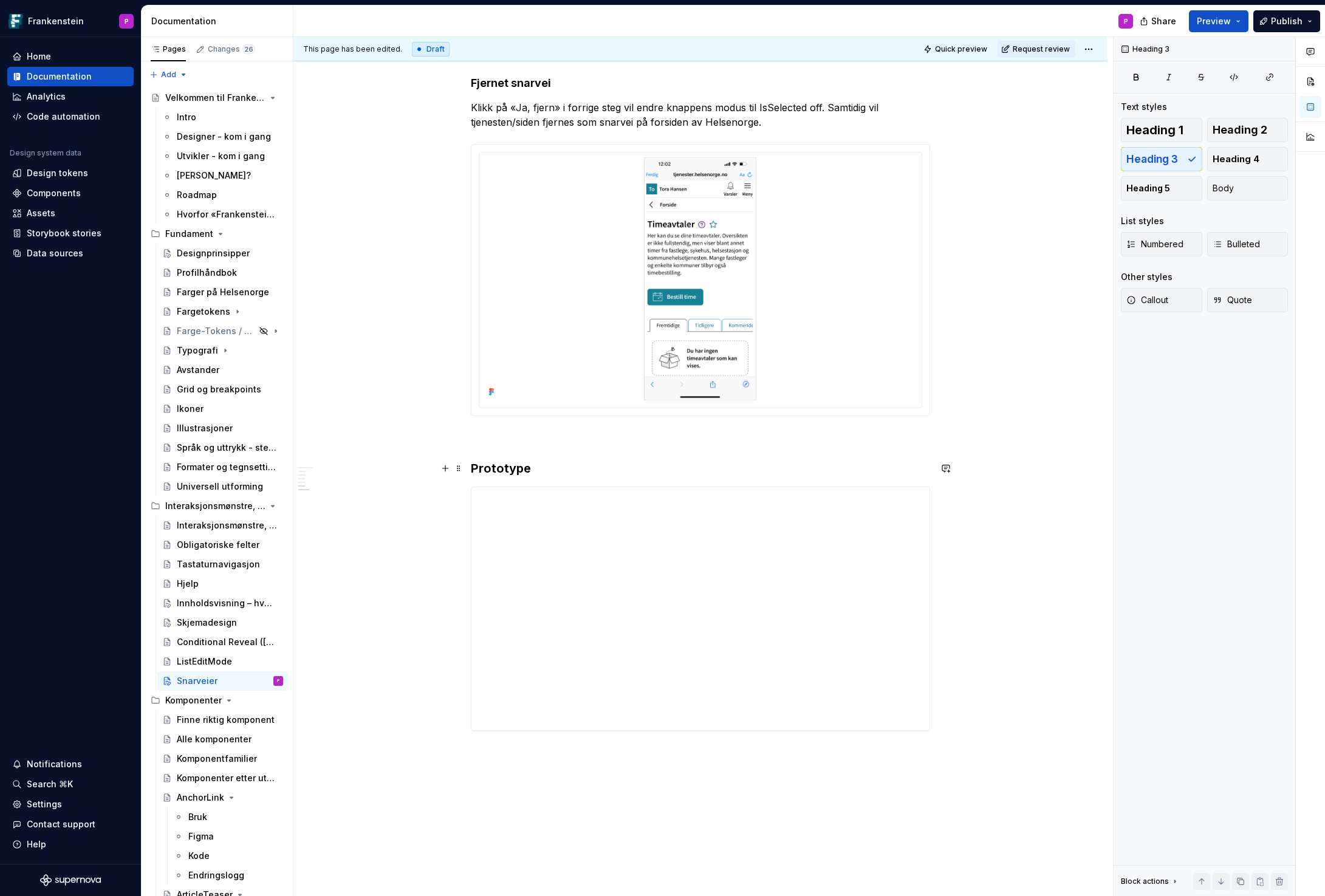
click at [579, 470] on h3 "Prototype" at bounding box center [701, 469] width 459 height 17
click at [668, 473] on button "button" at bounding box center [673, 471] width 17 height 17
click at [490, 785] on p "Mobil" at bounding box center [701, 783] width 459 height 15
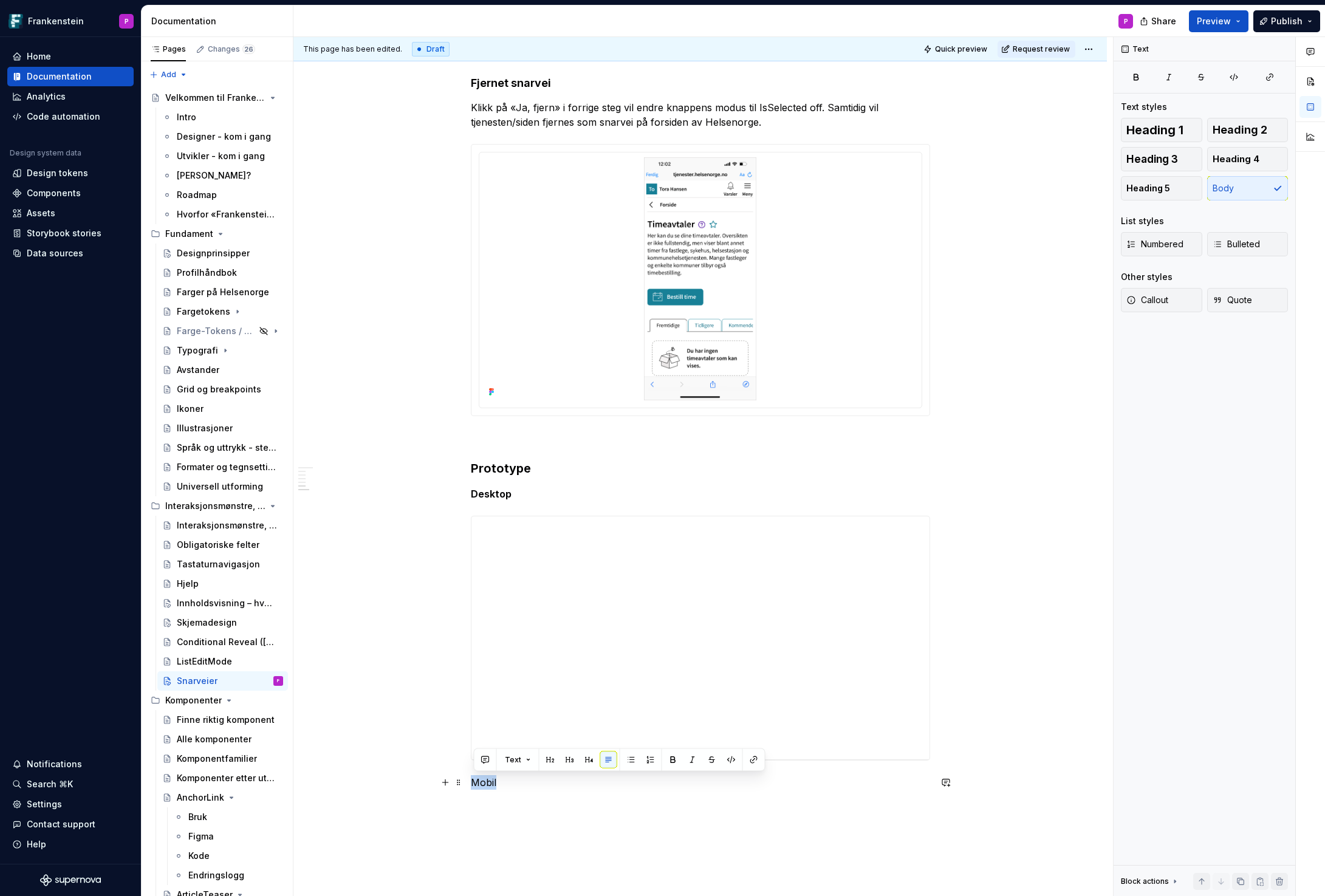
click at [490, 785] on p "Mobil" at bounding box center [701, 783] width 459 height 15
click at [510, 787] on p "Mobil" at bounding box center [701, 783] width 459 height 15
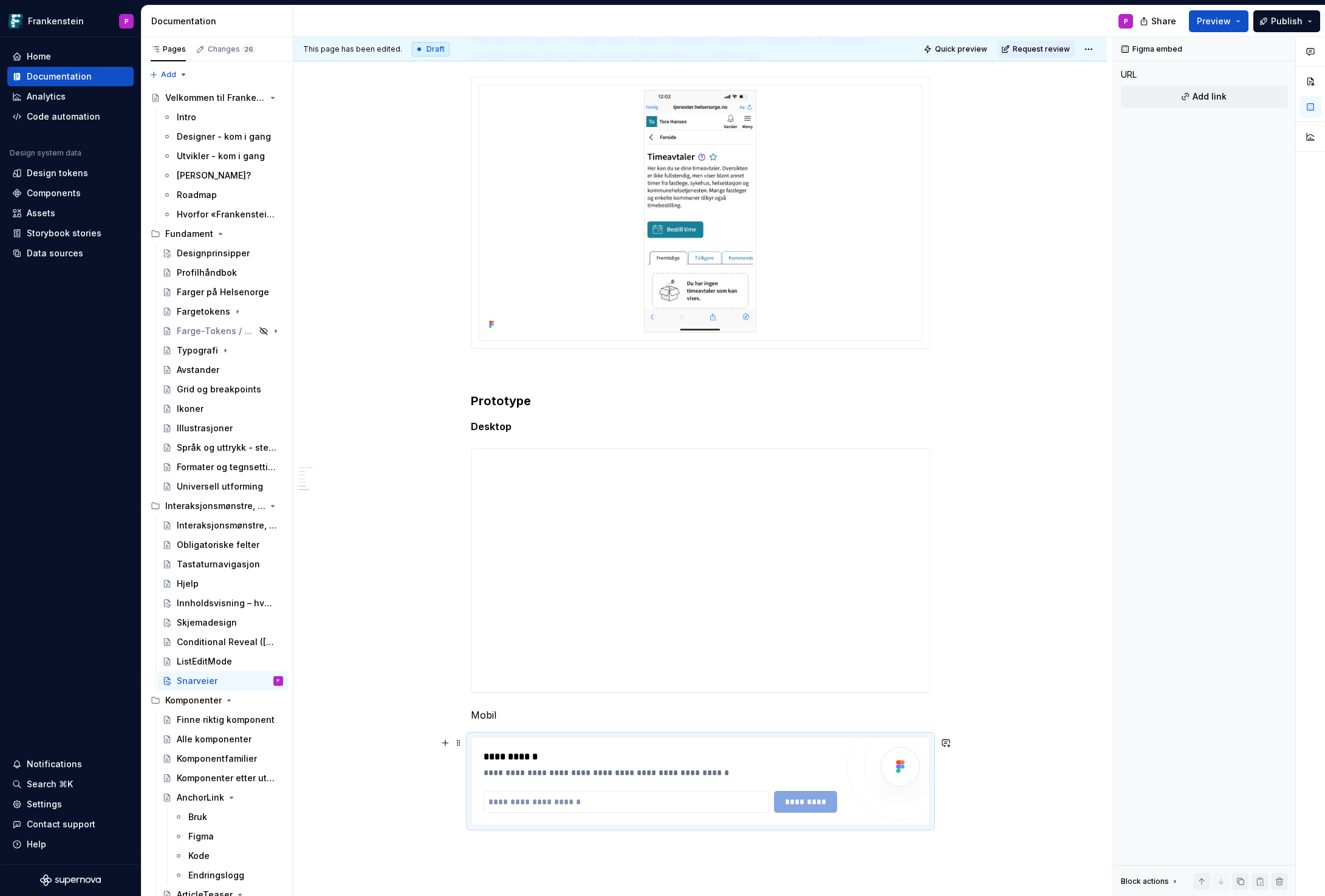
scroll to position [1979, 0]
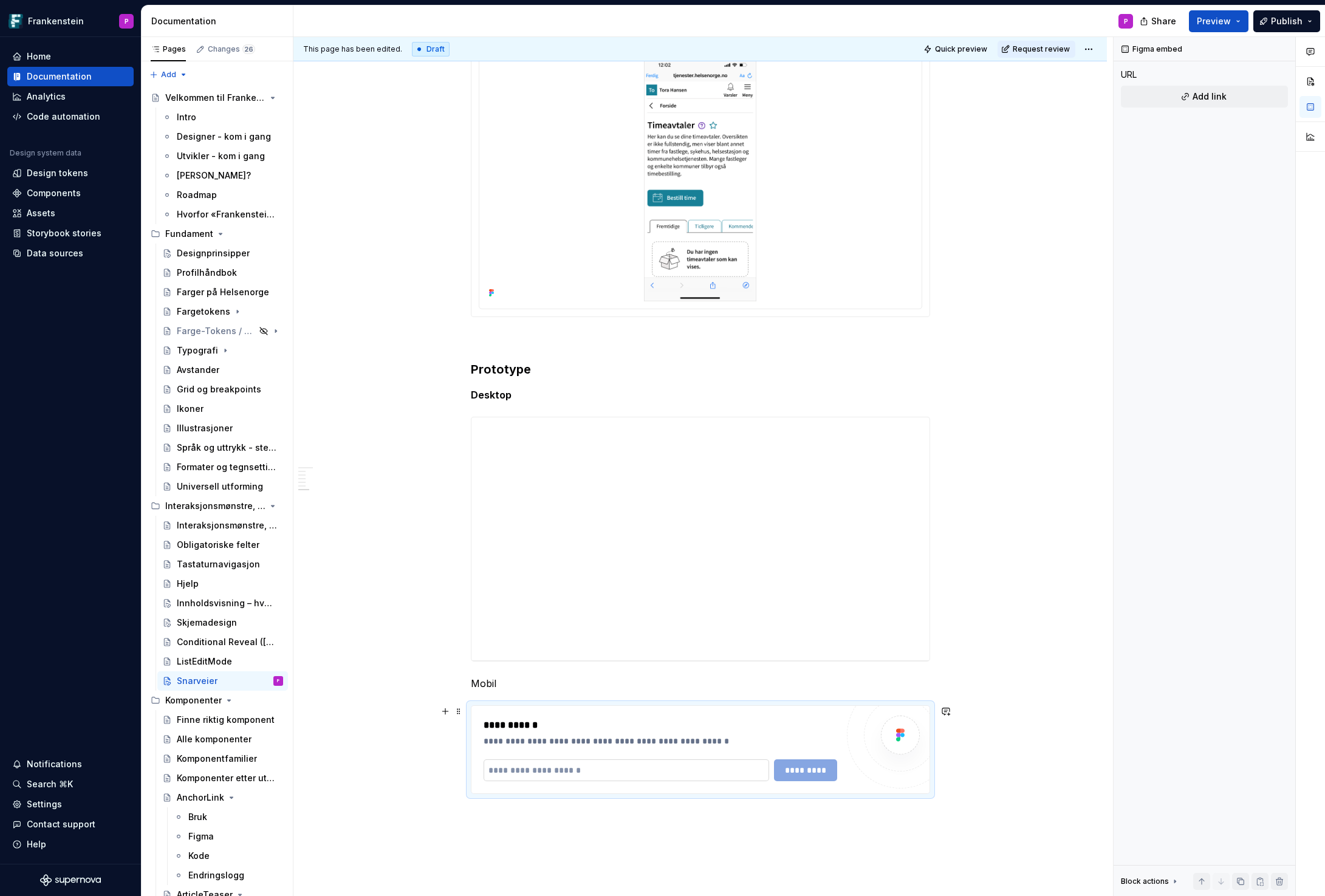
click at [507, 766] on input "text" at bounding box center [626, 771] width 286 height 22
paste input "**********"
type input "**********"
click at [815, 773] on span "*********" at bounding box center [804, 770] width 47 height 12
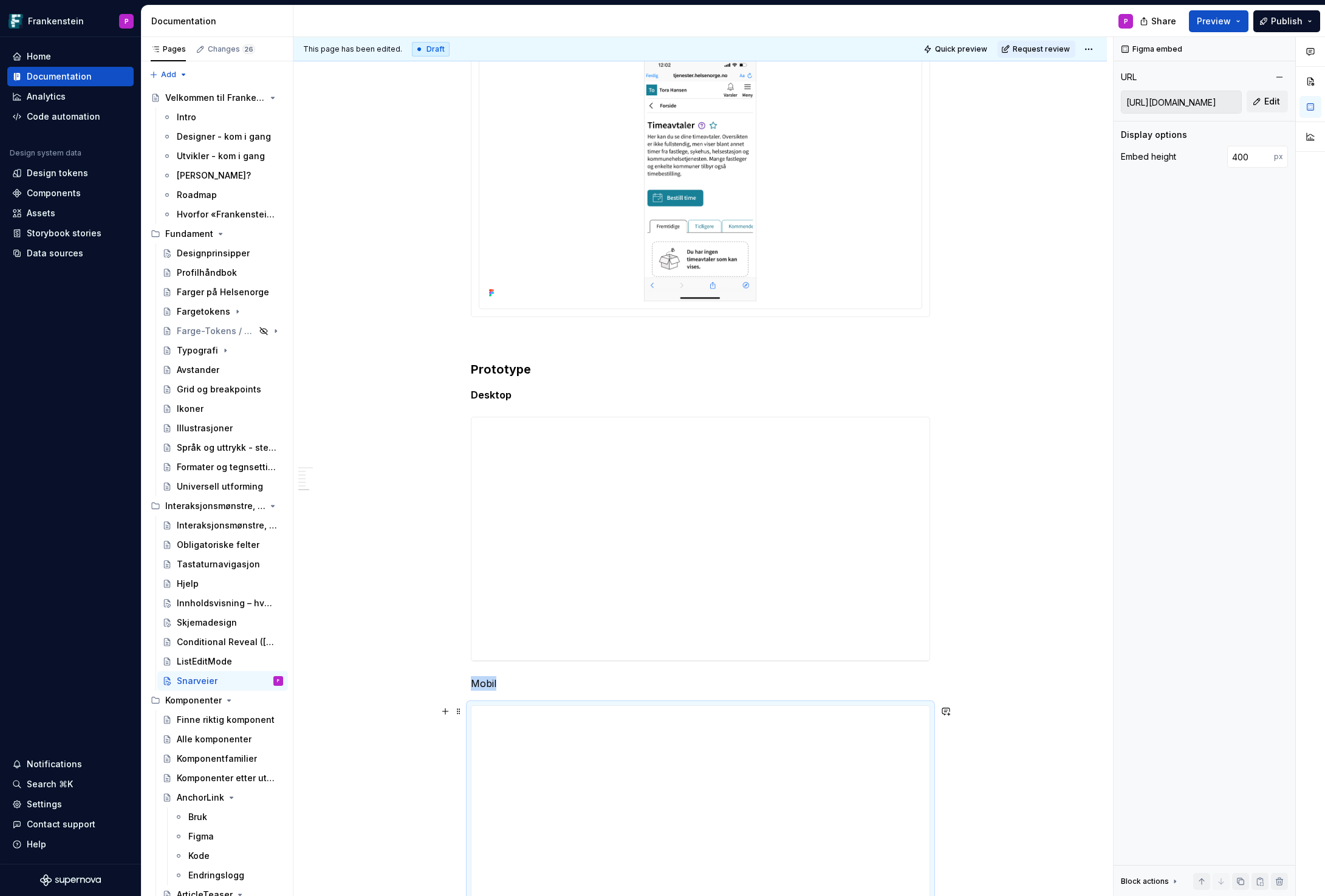
scroll to position [2032, 0]
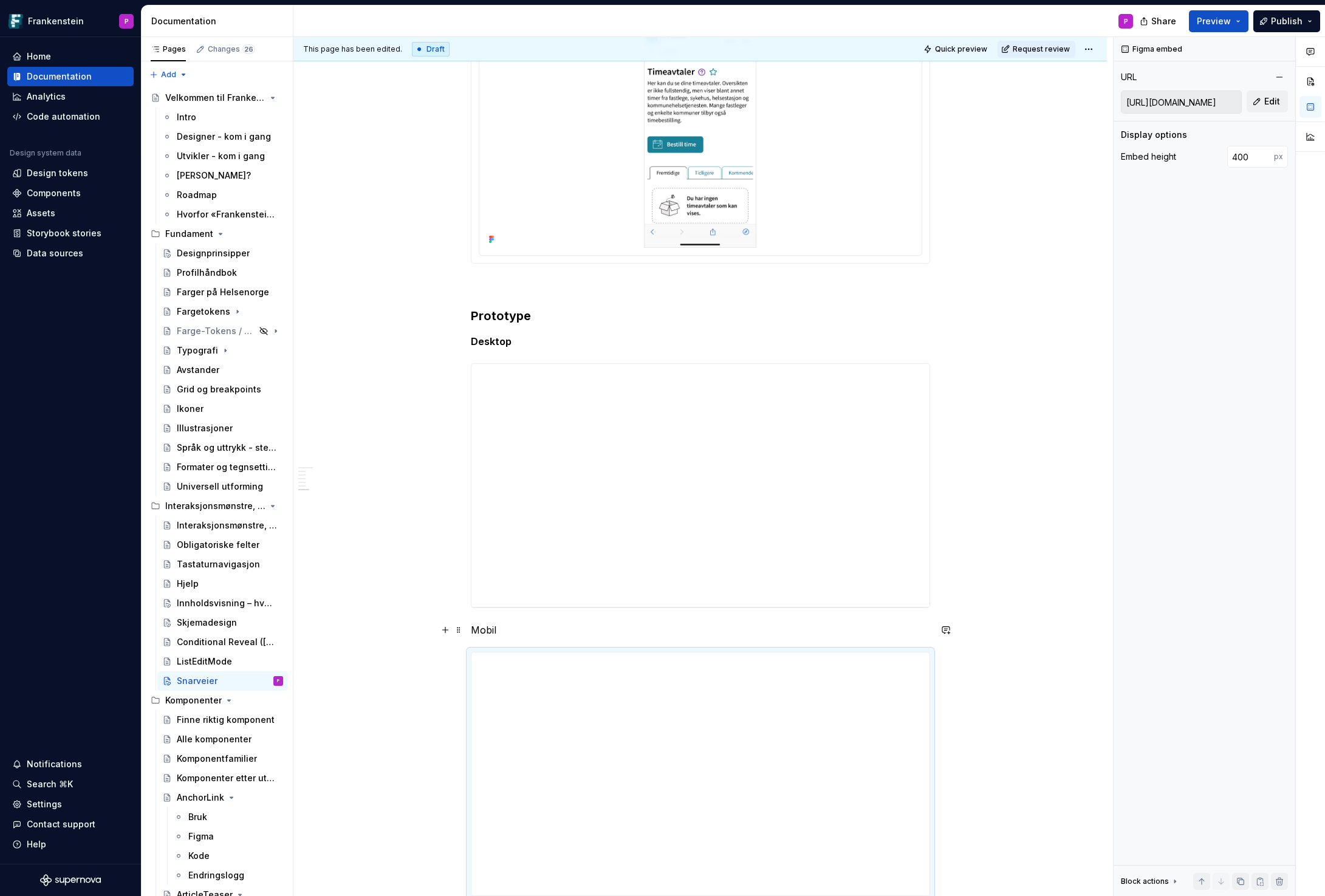
click at [490, 632] on p "Mobil" at bounding box center [701, 630] width 459 height 15
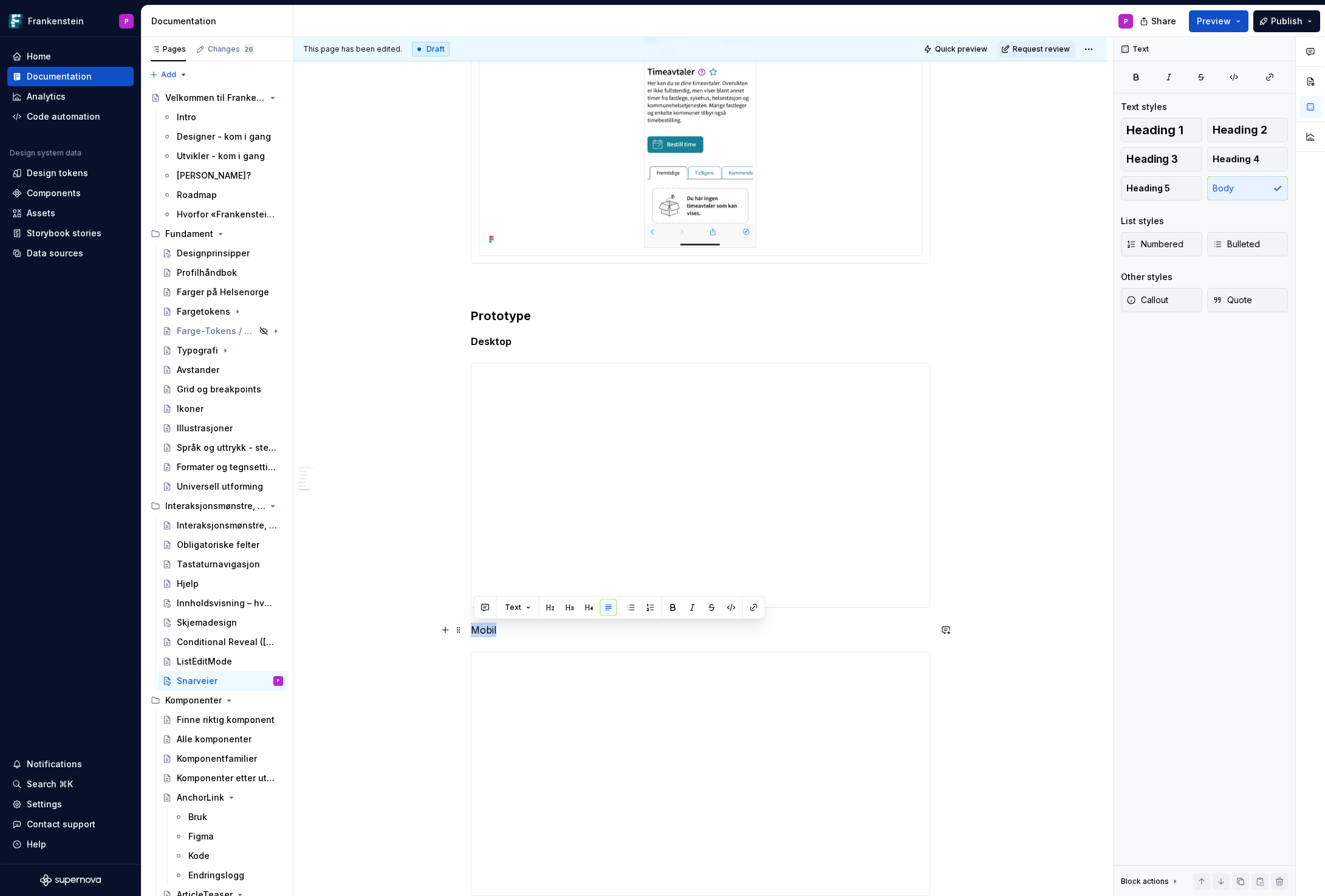
click at [490, 632] on p "Mobil" at bounding box center [701, 630] width 459 height 15
click at [670, 610] on button "button" at bounding box center [673, 608] width 17 height 17
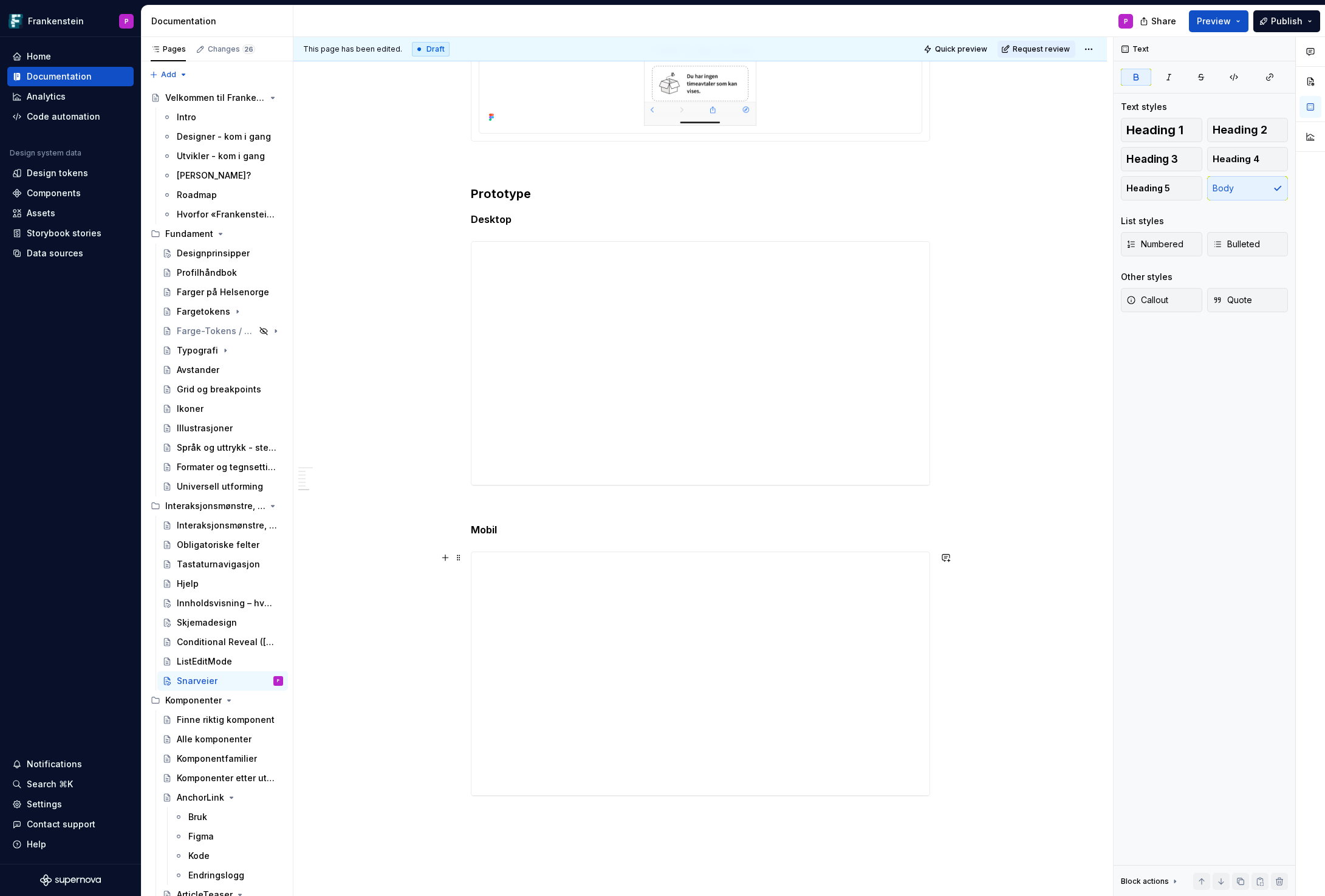
scroll to position [2129, 0]
click at [540, 224] on h3 "Prototype" at bounding box center [701, 219] width 459 height 17
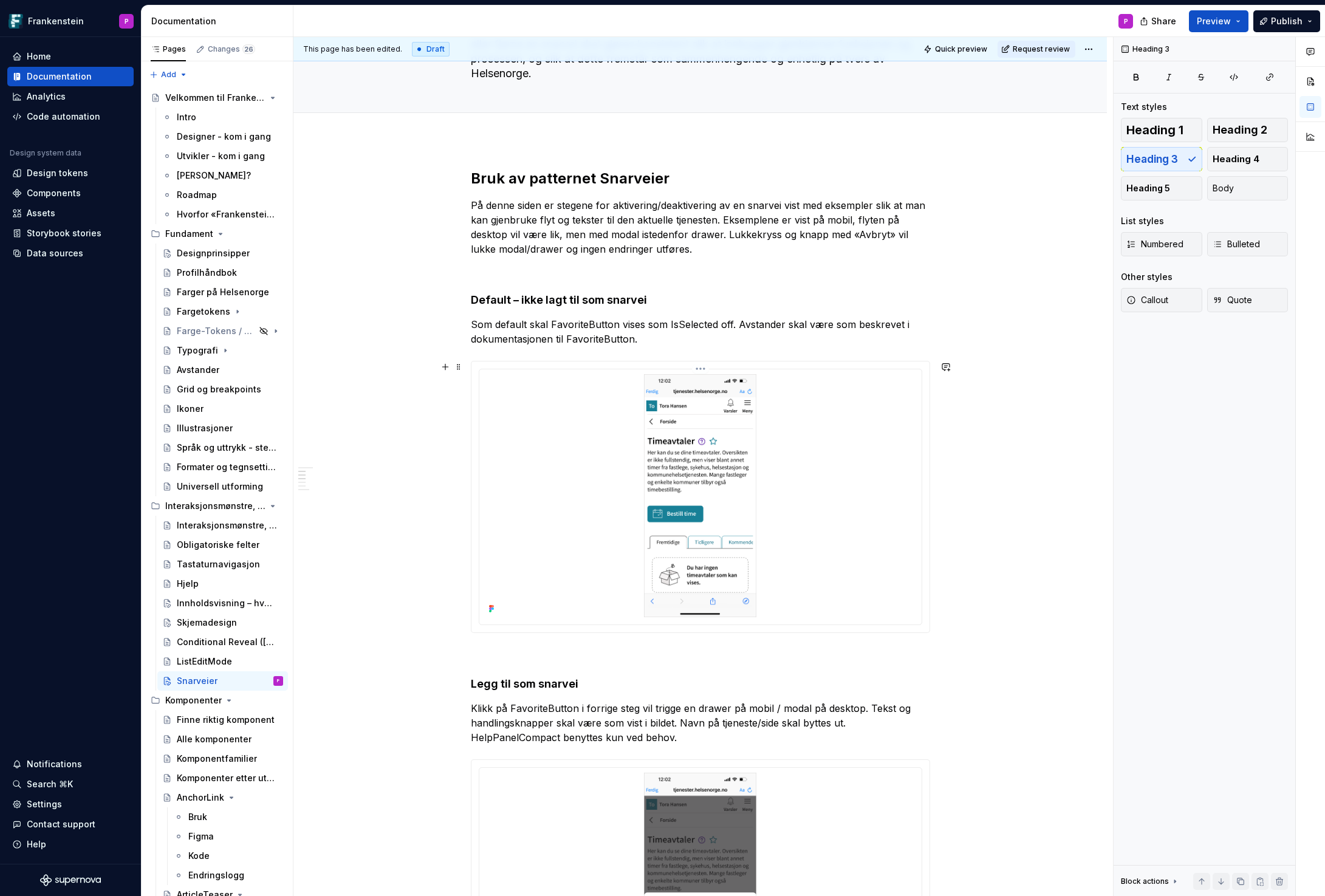
scroll to position [0, 0]
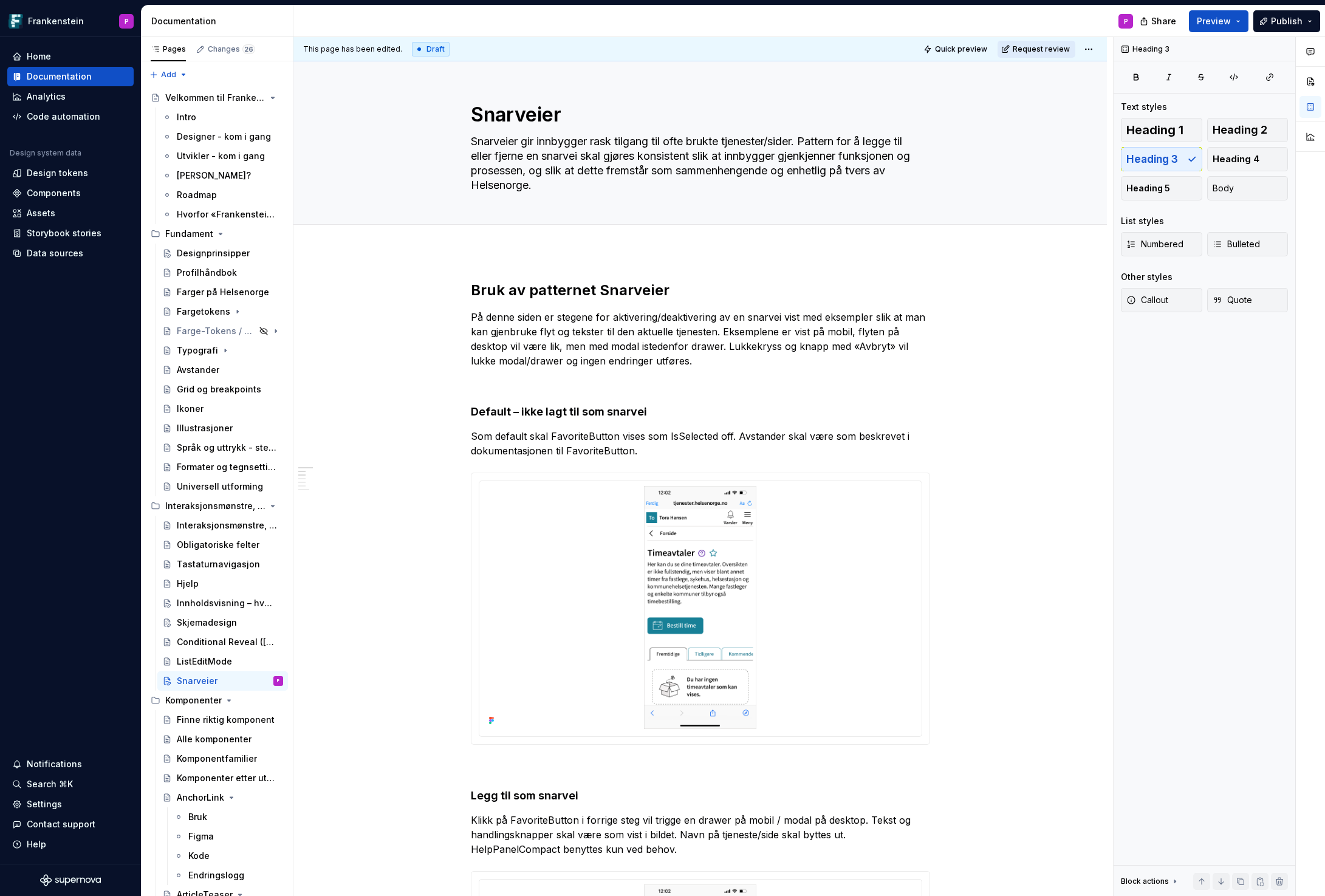
click at [1048, 48] on span "Request review" at bounding box center [1041, 49] width 57 height 10
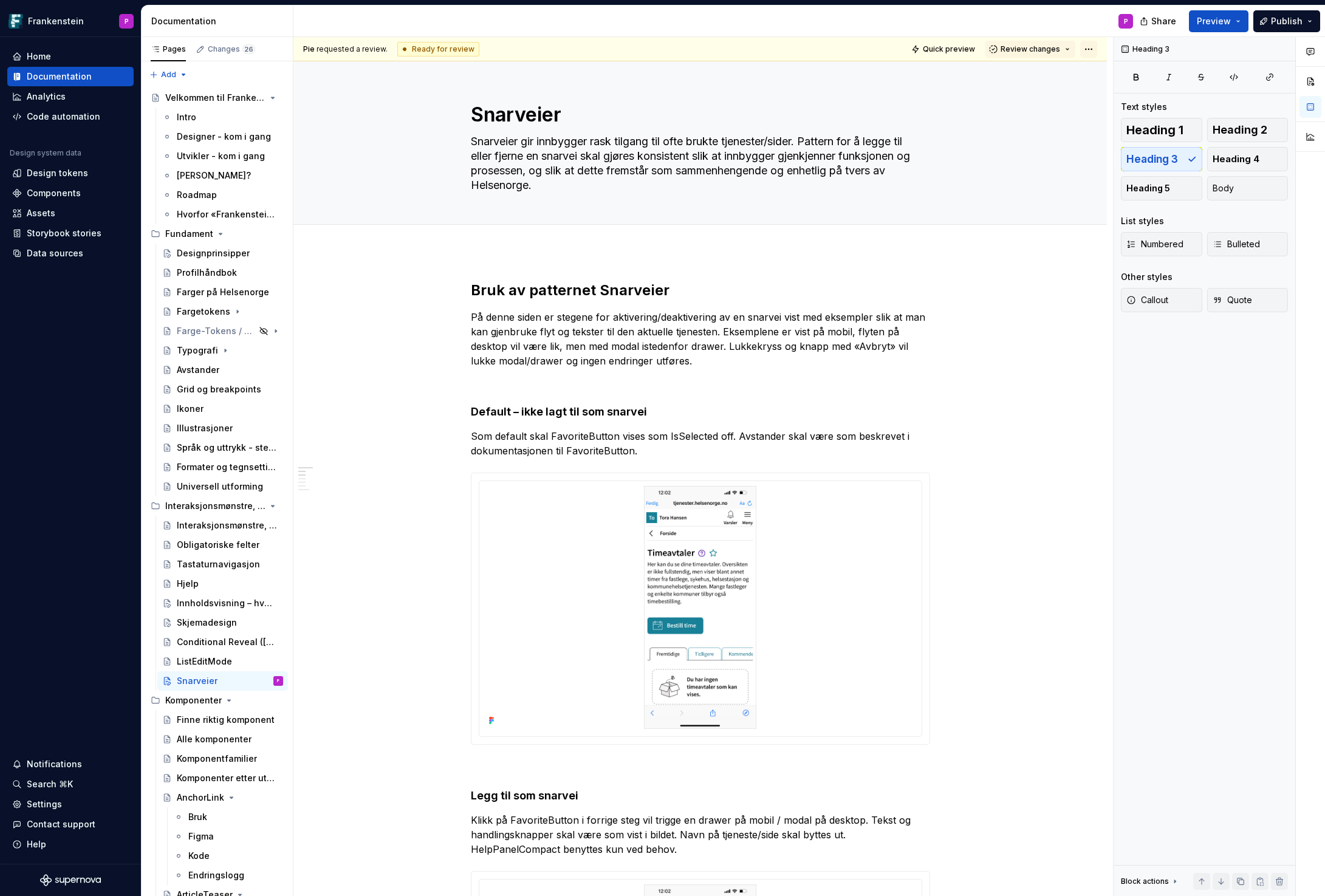
click at [1095, 48] on html "Frankenstein P Home Documentation Analytics Code automation Design system data …" at bounding box center [662, 448] width 1325 height 896
click at [641, 172] on html "Frankenstein P Home Documentation Analytics Code automation Design system data …" at bounding box center [662, 448] width 1325 height 896
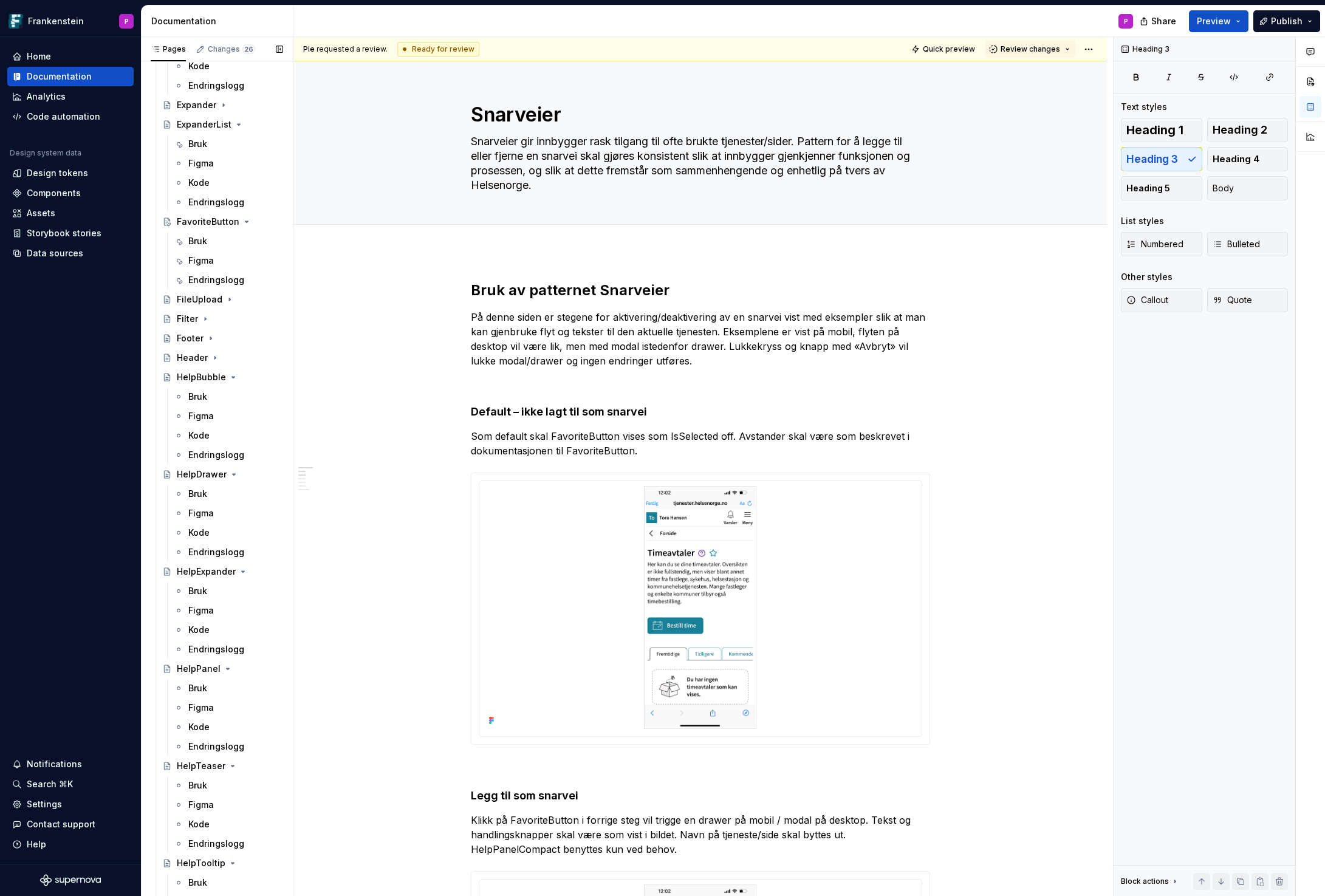
scroll to position [1749, 0]
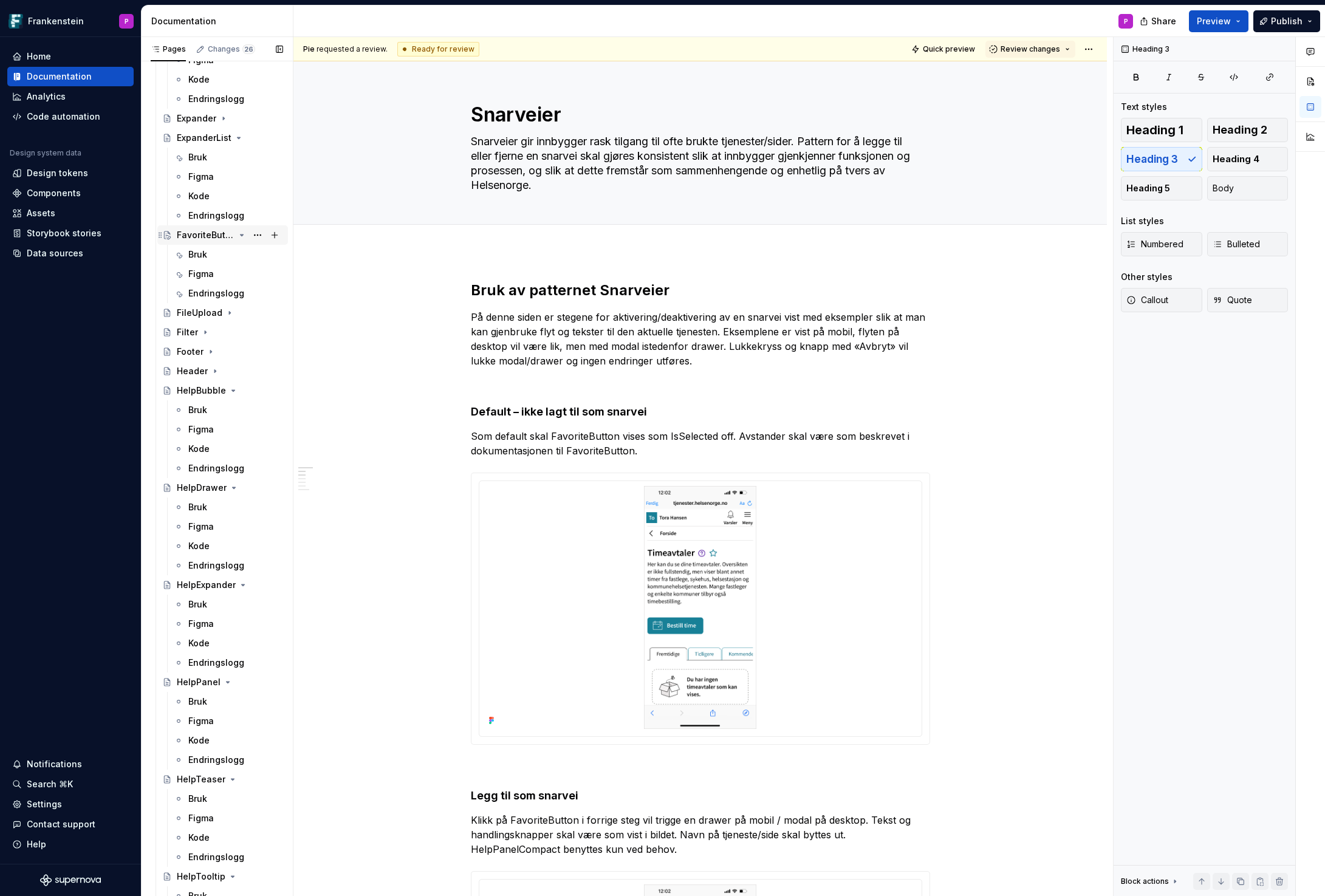
click at [216, 234] on div "FavoriteButton" at bounding box center [205, 234] width 58 height 12
type textarea "*"
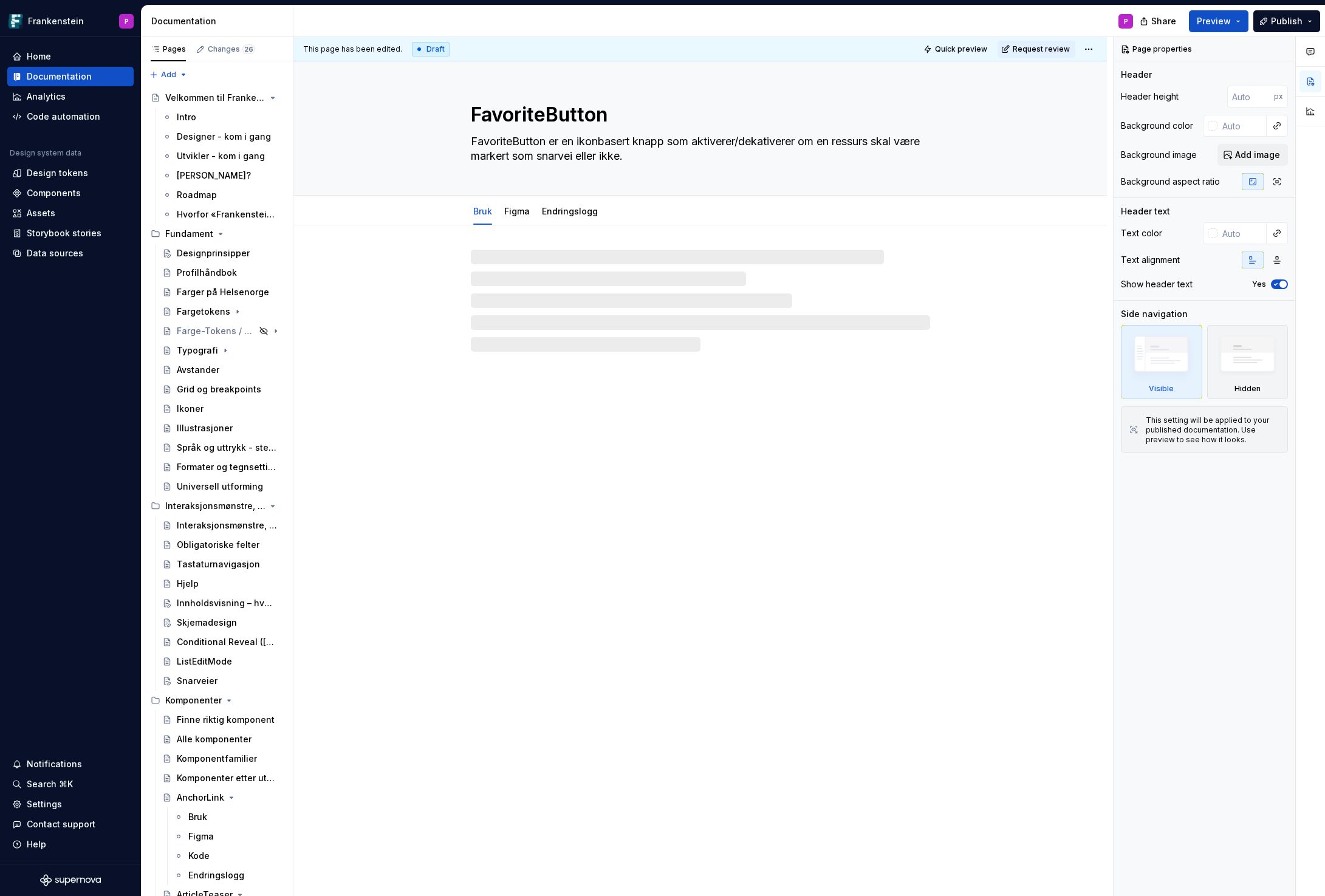
type textarea "*"
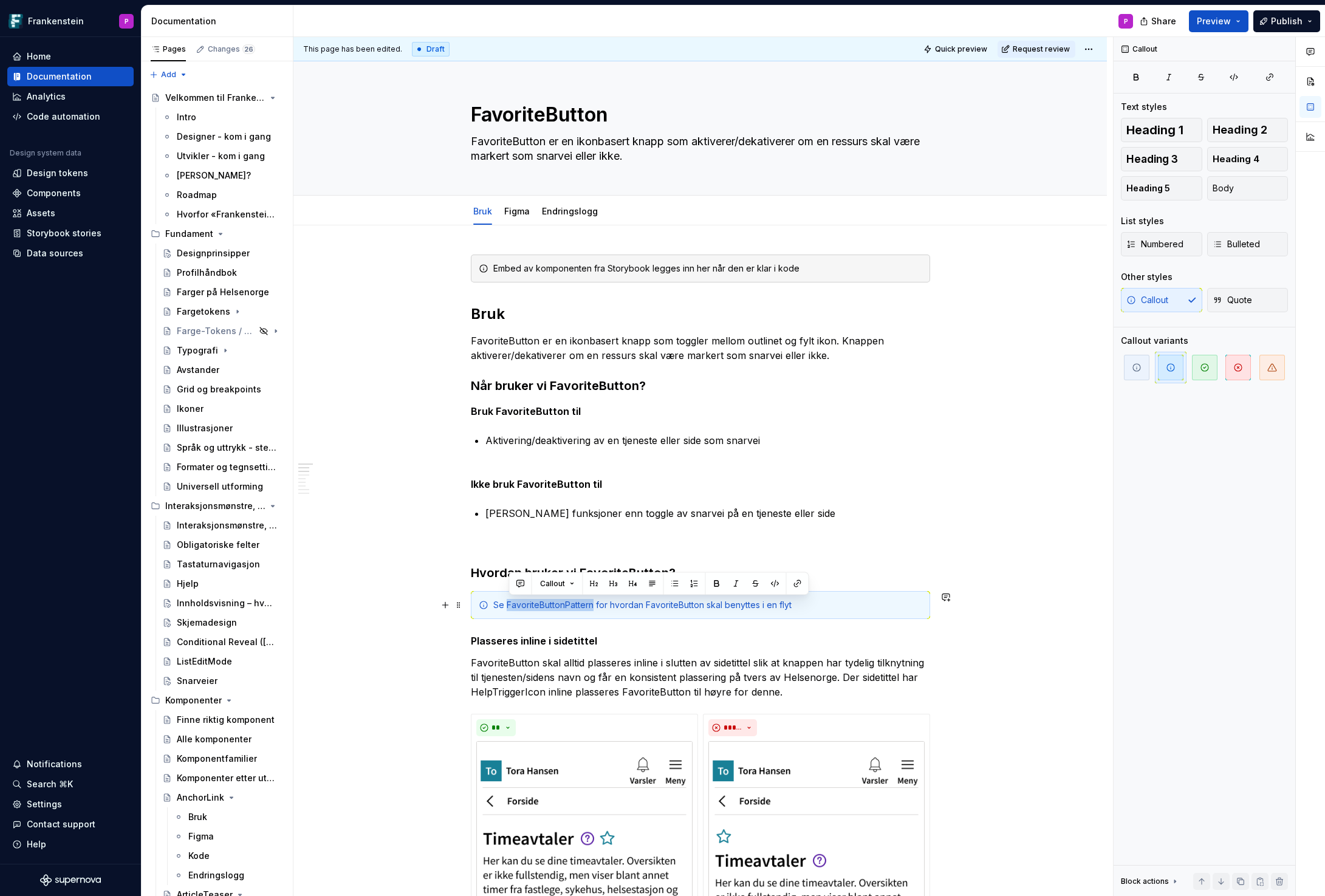
drag, startPoint x: 511, startPoint y: 607, endPoint x: 596, endPoint y: 607, distance: 85.0
click at [596, 607] on div "Se FavoriteButtonPattern for hvordan FavoriteButton skal benyttes i en flyt" at bounding box center [707, 605] width 429 height 12
drag, startPoint x: 631, startPoint y: 606, endPoint x: 591, endPoint y: 607, distance: 40.0
click at [591, 607] on div "Se interaksjonsmønster Snarveier for hvordan FavoriteButton skal benyttes i en …" at bounding box center [707, 605] width 429 height 12
click at [594, 604] on div "Se interaksjonsmønster Snarveier for hvordan FavoriteButton skal benyttes i en …" at bounding box center [707, 605] width 429 height 12
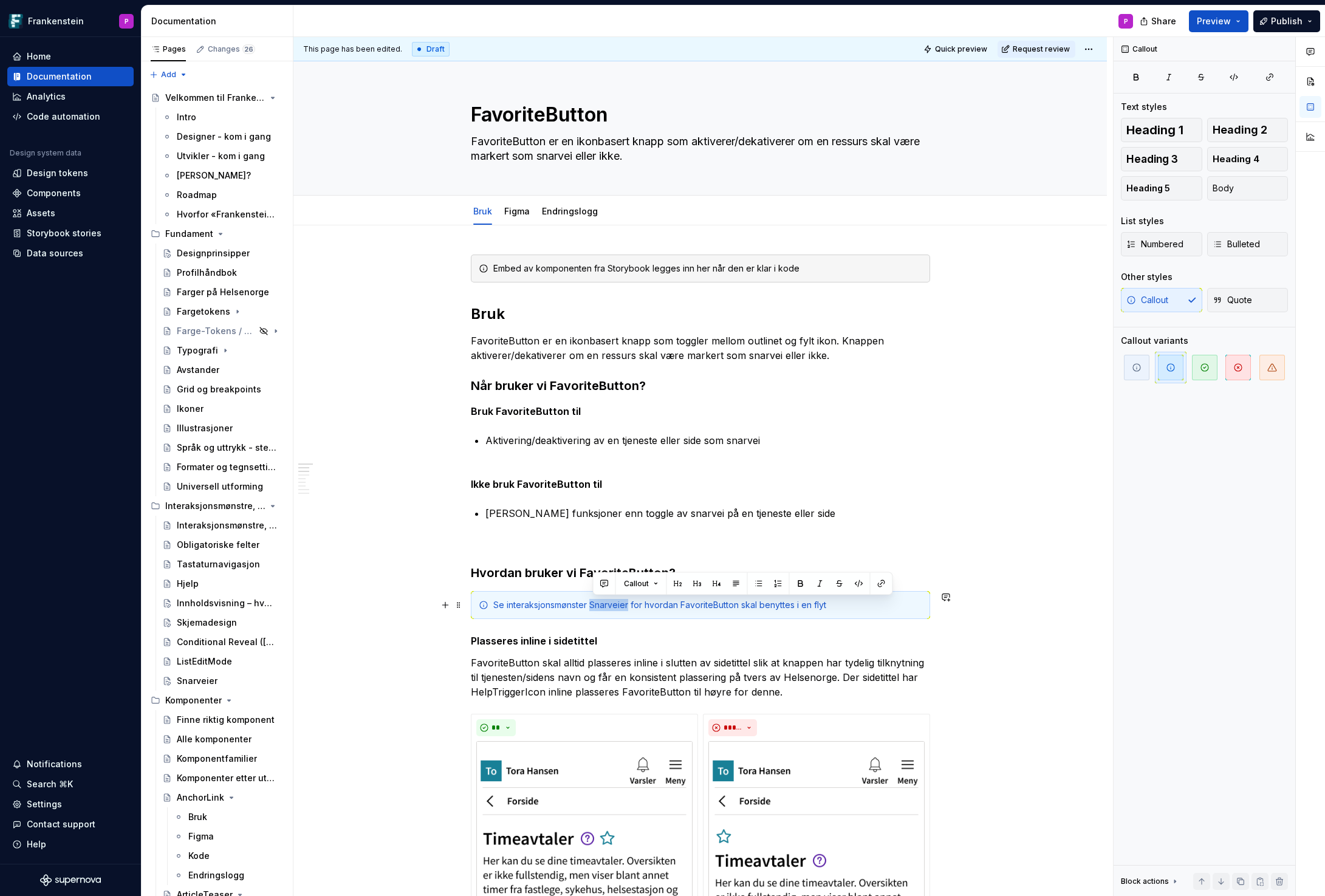
drag, startPoint x: 594, startPoint y: 604, endPoint x: 630, endPoint y: 606, distance: 36.1
click at [630, 606] on div "Se interaksjonsmønster Snarveier for hvordan FavoriteButton skal benyttes i en …" at bounding box center [707, 605] width 429 height 12
click at [877, 584] on button "button" at bounding box center [881, 584] width 17 height 17
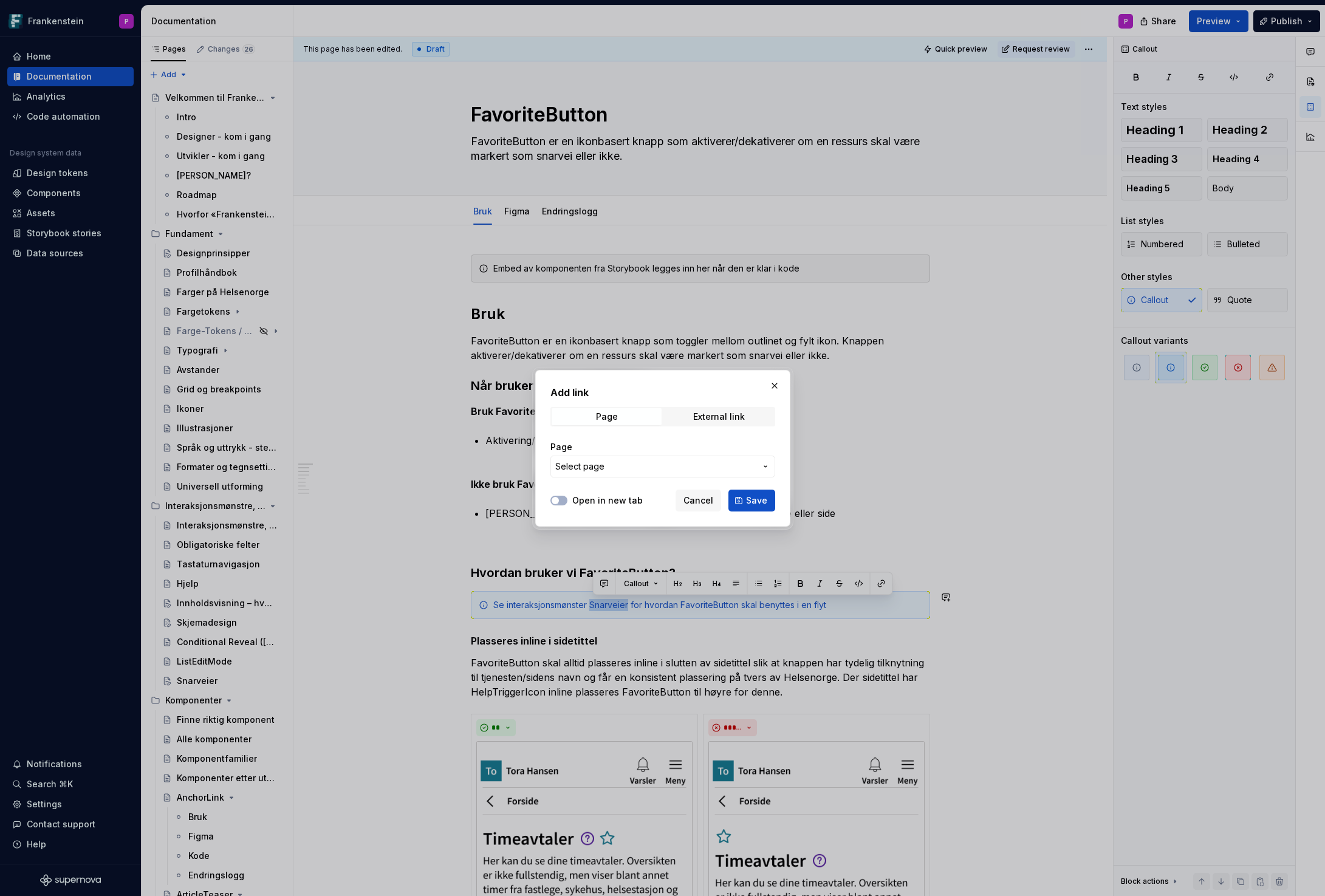
click at [645, 463] on span "Select page" at bounding box center [655, 466] width 200 height 12
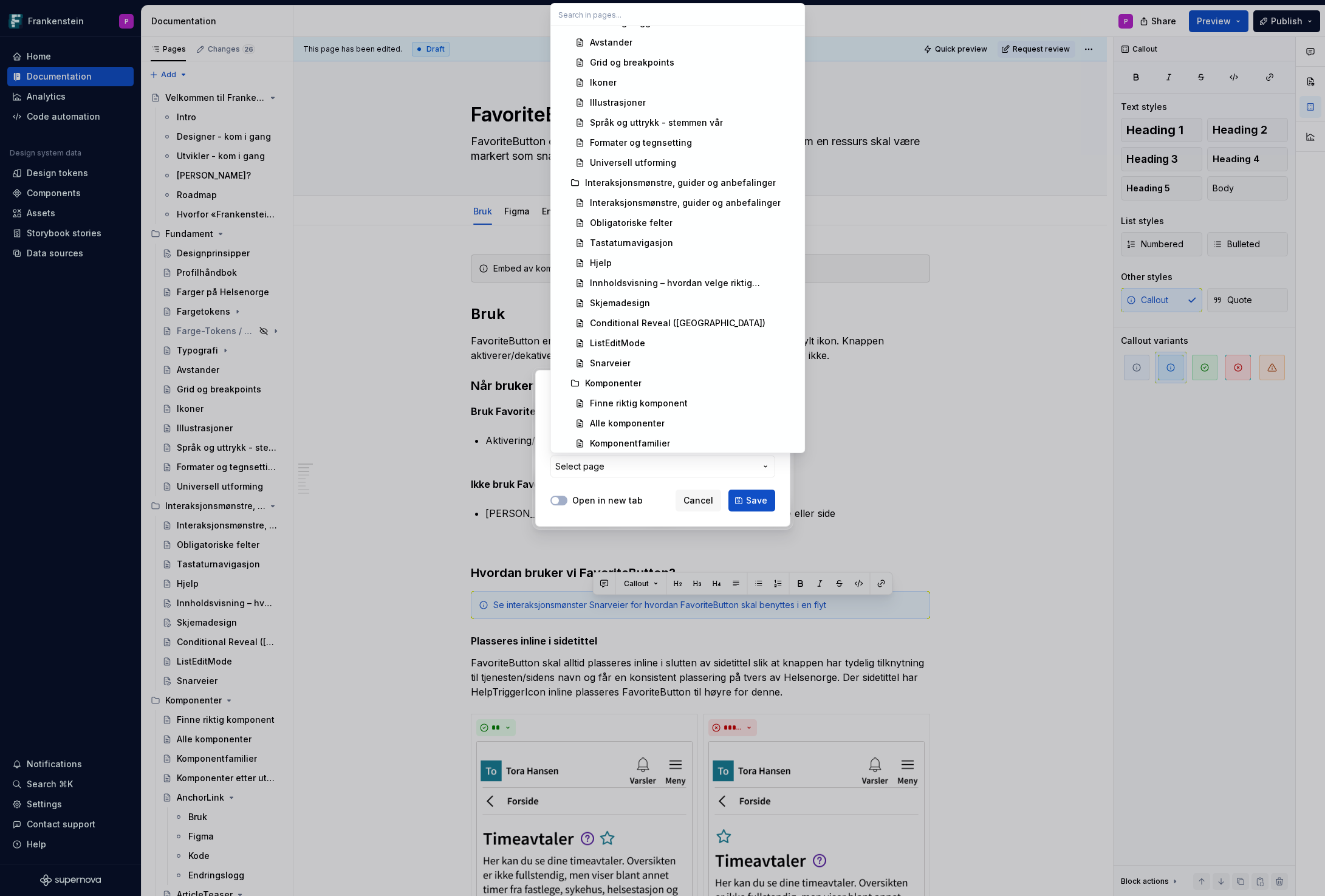
scroll to position [578, 0]
click at [609, 359] on div "Snarveier" at bounding box center [610, 362] width 40 height 12
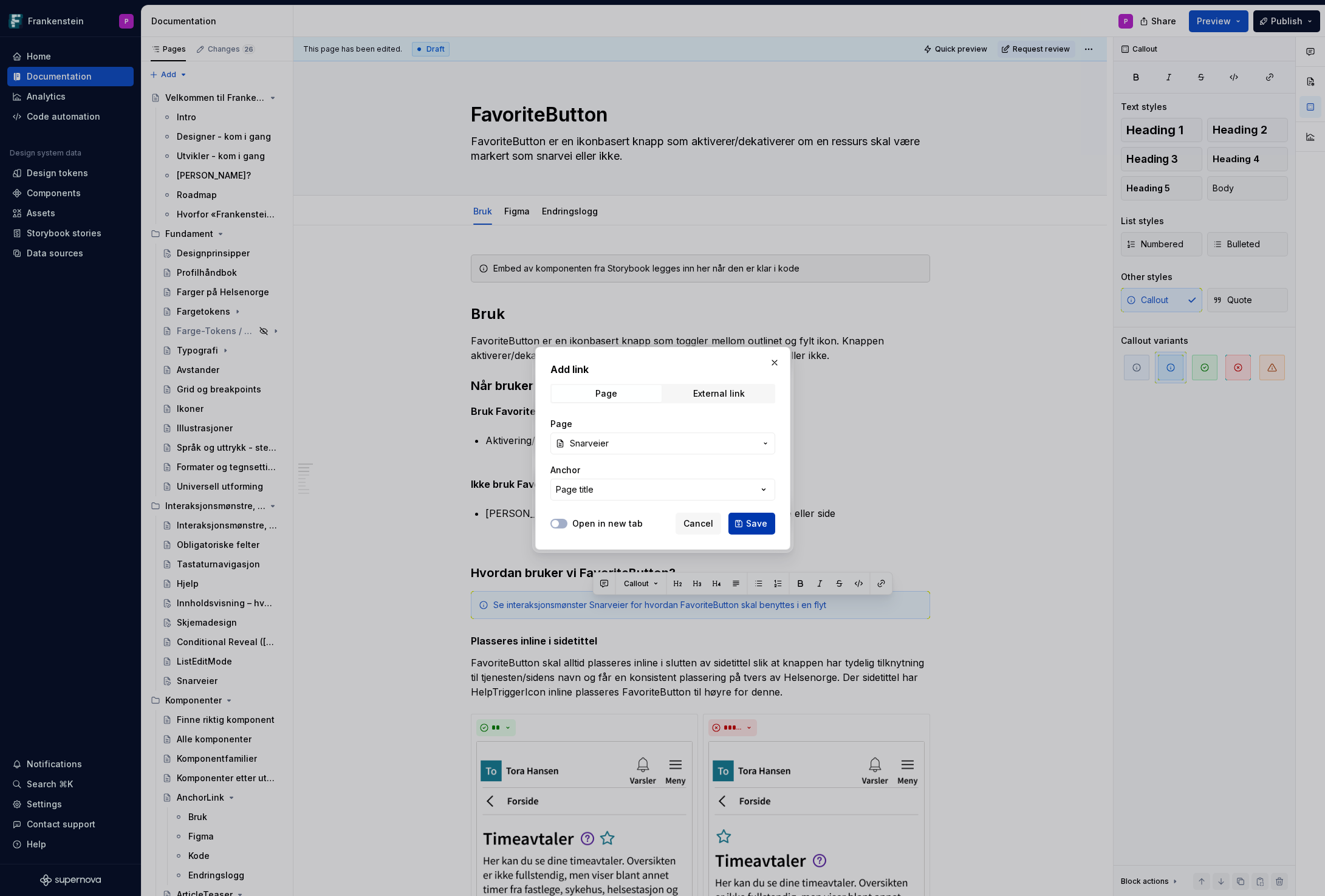
click at [752, 522] on span "Save" at bounding box center [756, 524] width 21 height 12
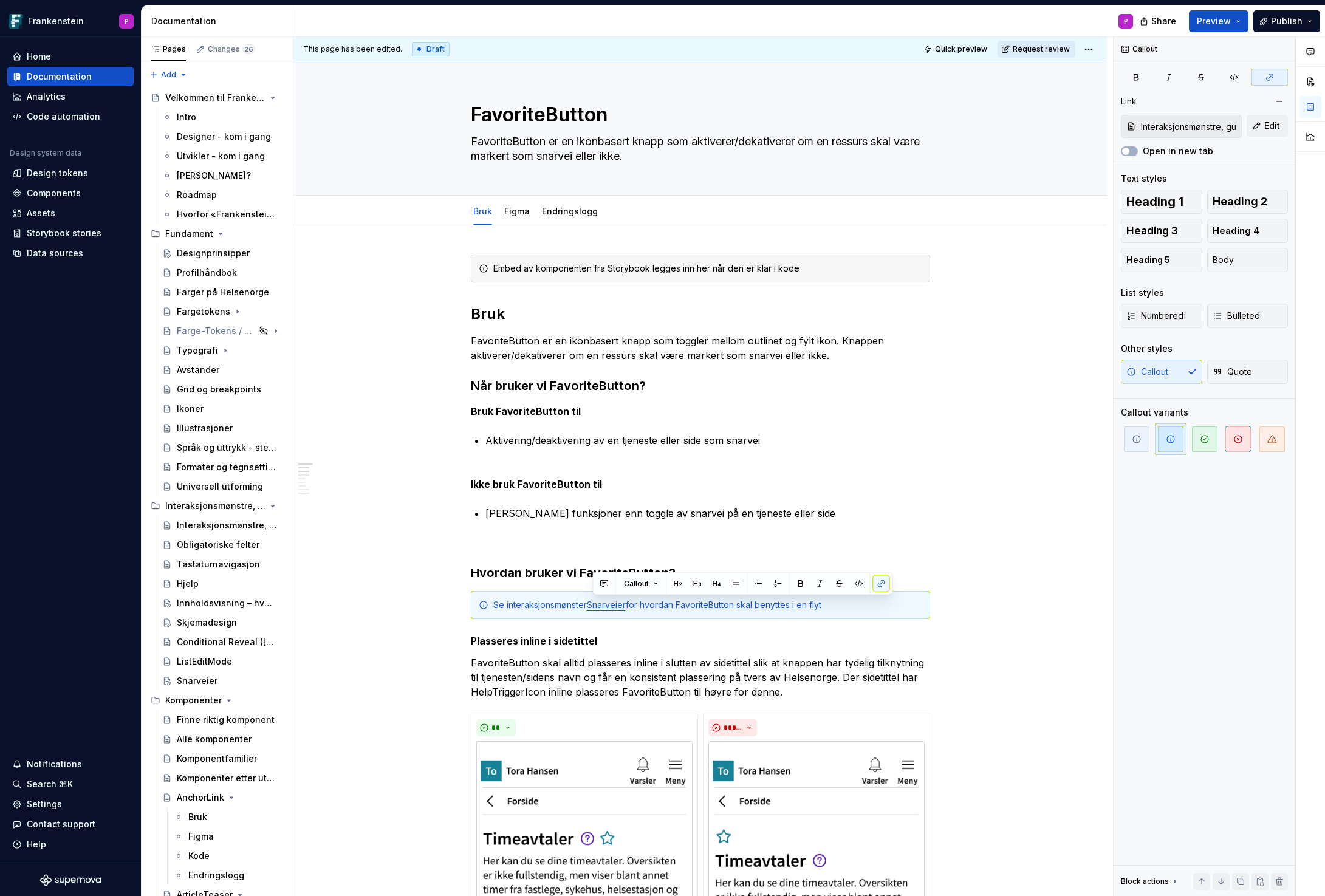
click at [1067, 46] on span "Request review" at bounding box center [1041, 49] width 57 height 10
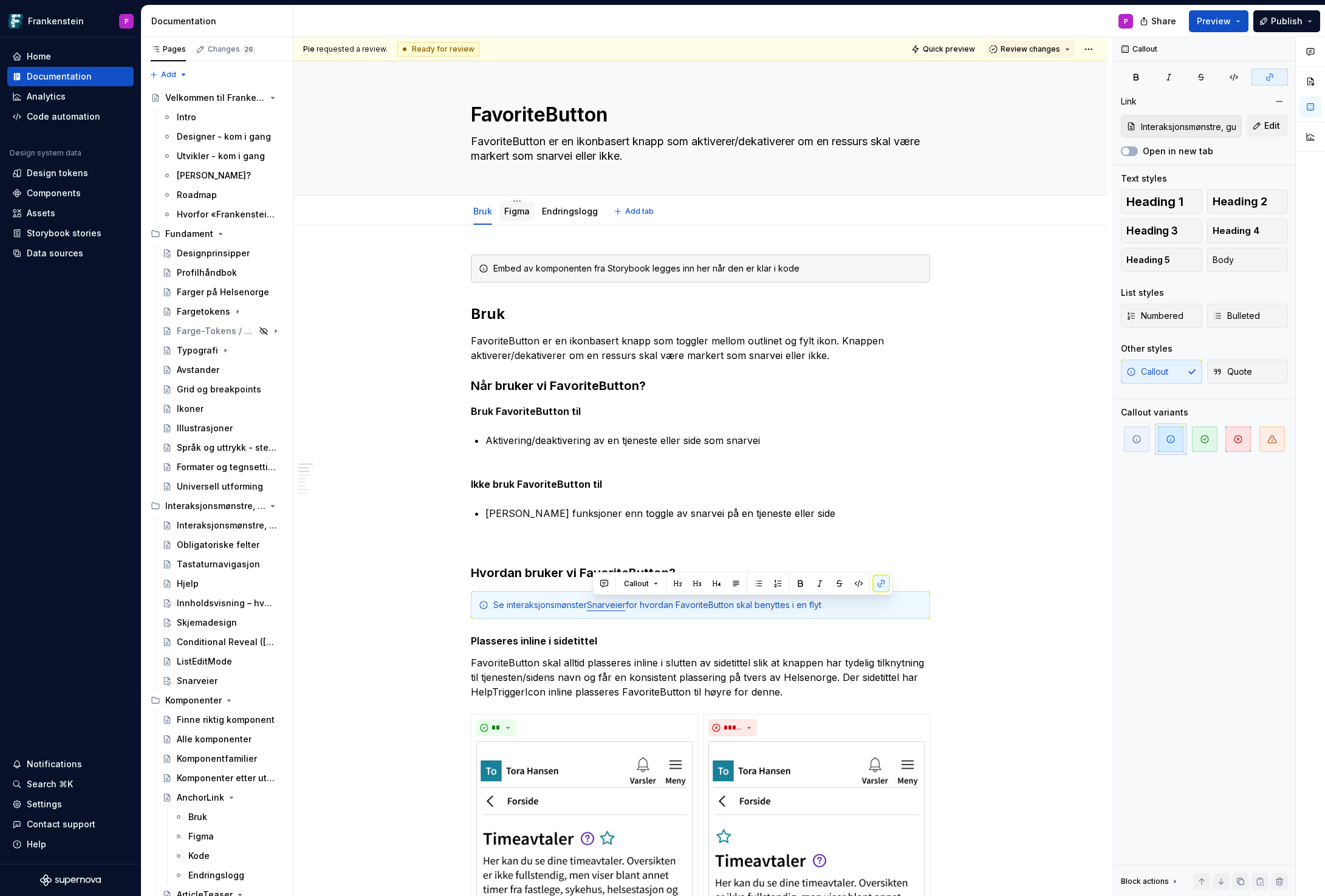
click at [518, 207] on link "Figma" at bounding box center [517, 211] width 26 height 10
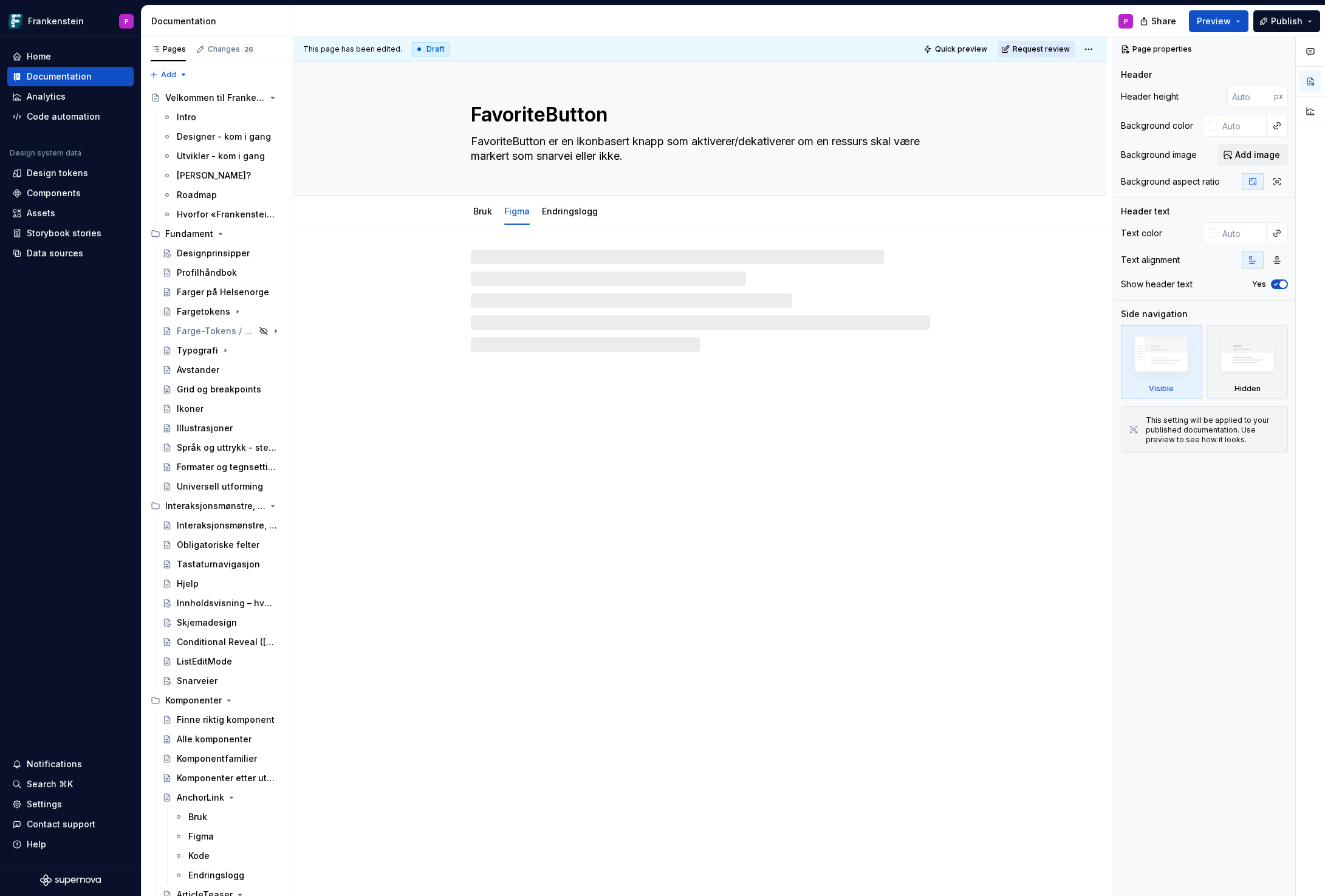
click at [1049, 44] on span "Request review" at bounding box center [1041, 49] width 57 height 10
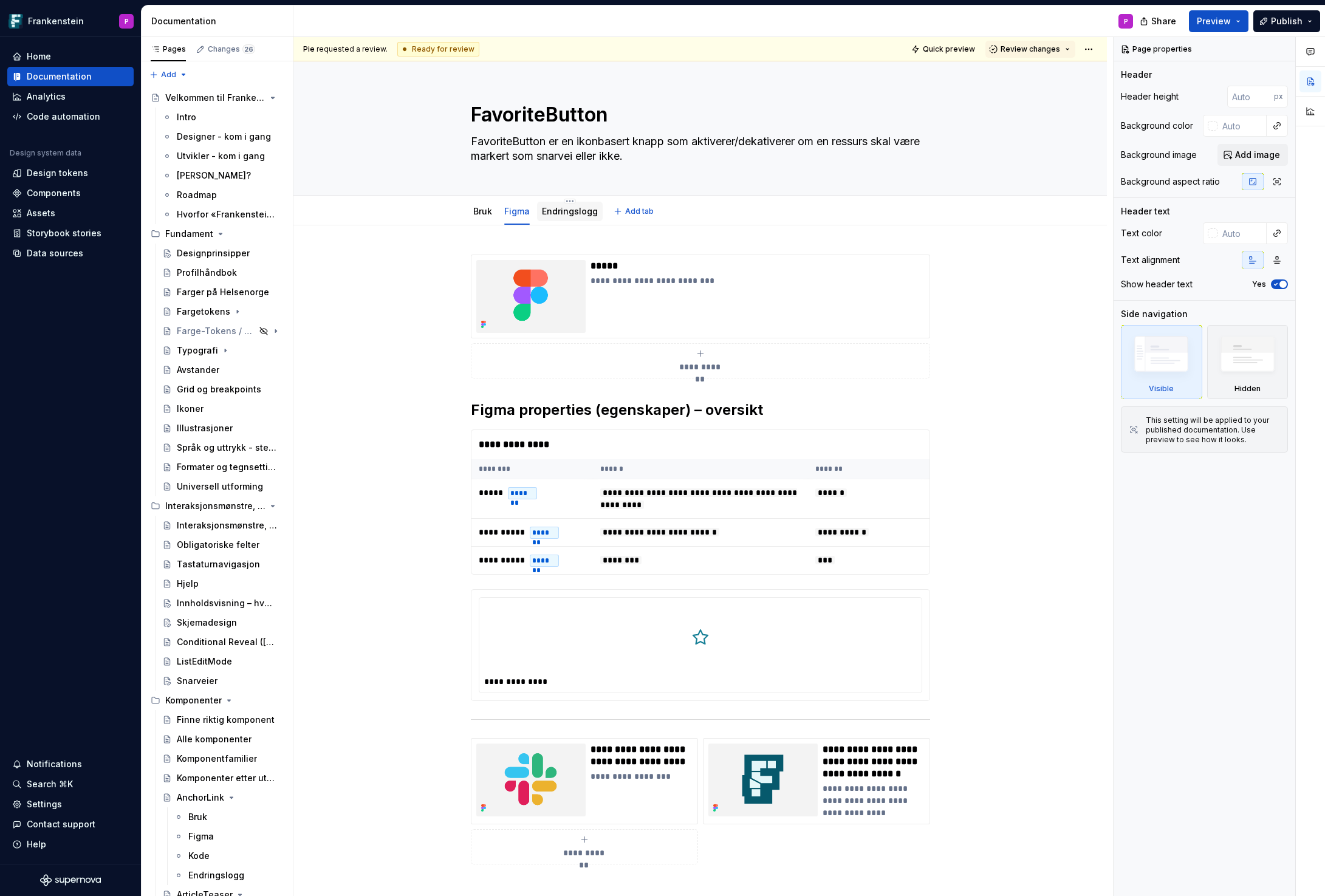
click at [566, 214] on link "Endringslogg" at bounding box center [569, 211] width 56 height 10
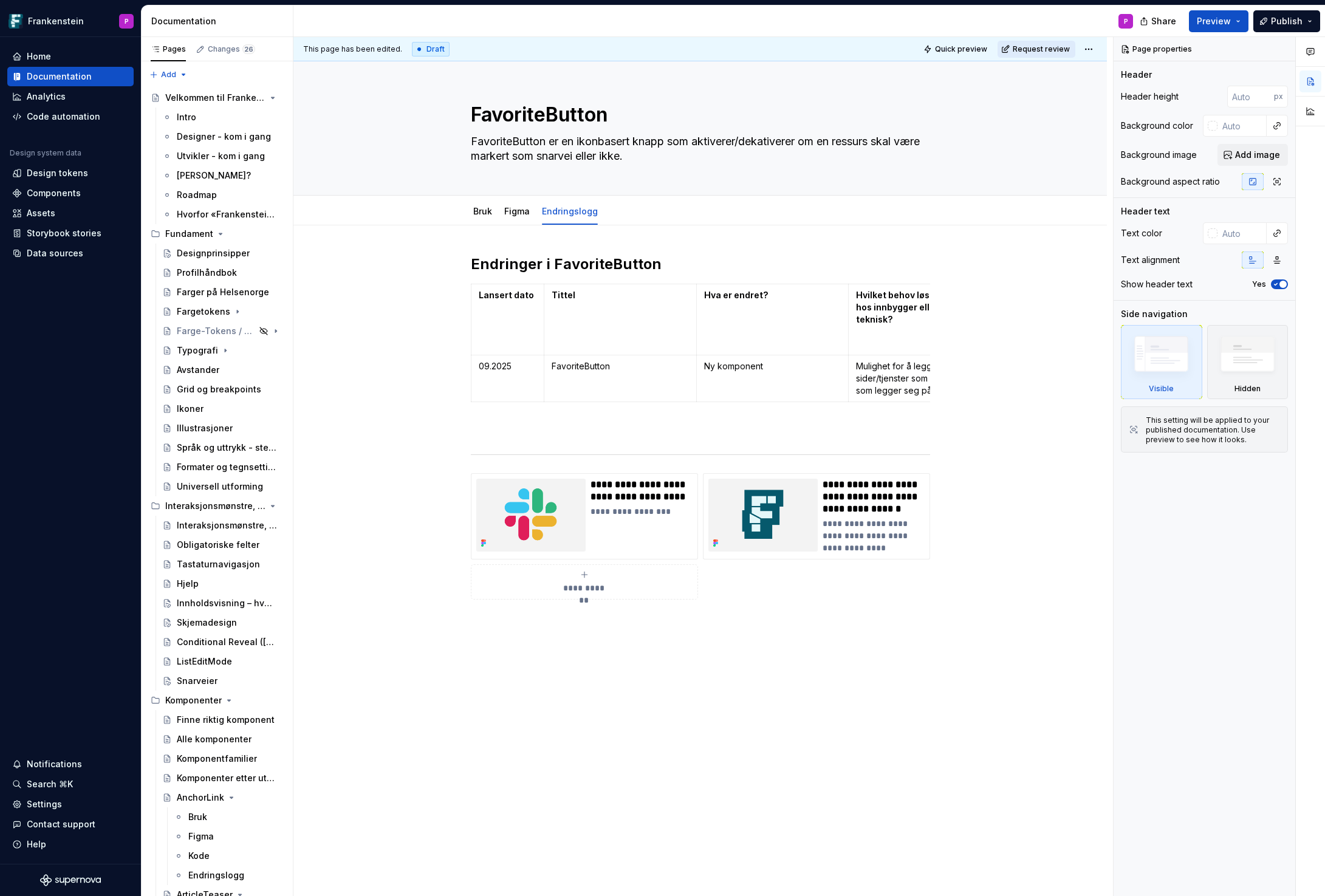
click at [1044, 49] on span "Request review" at bounding box center [1041, 49] width 57 height 10
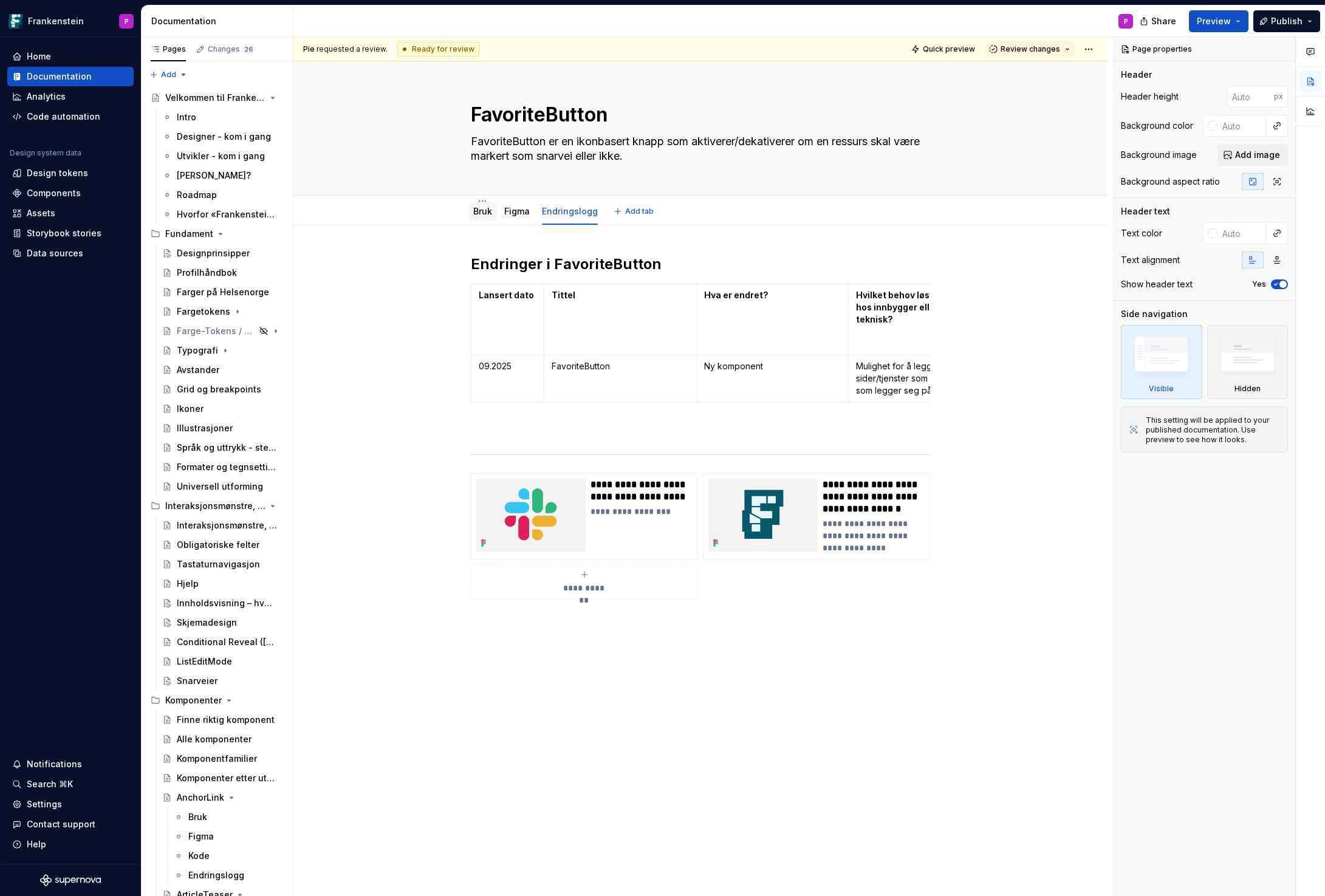
click at [482, 216] on link "Bruk" at bounding box center [482, 211] width 19 height 10
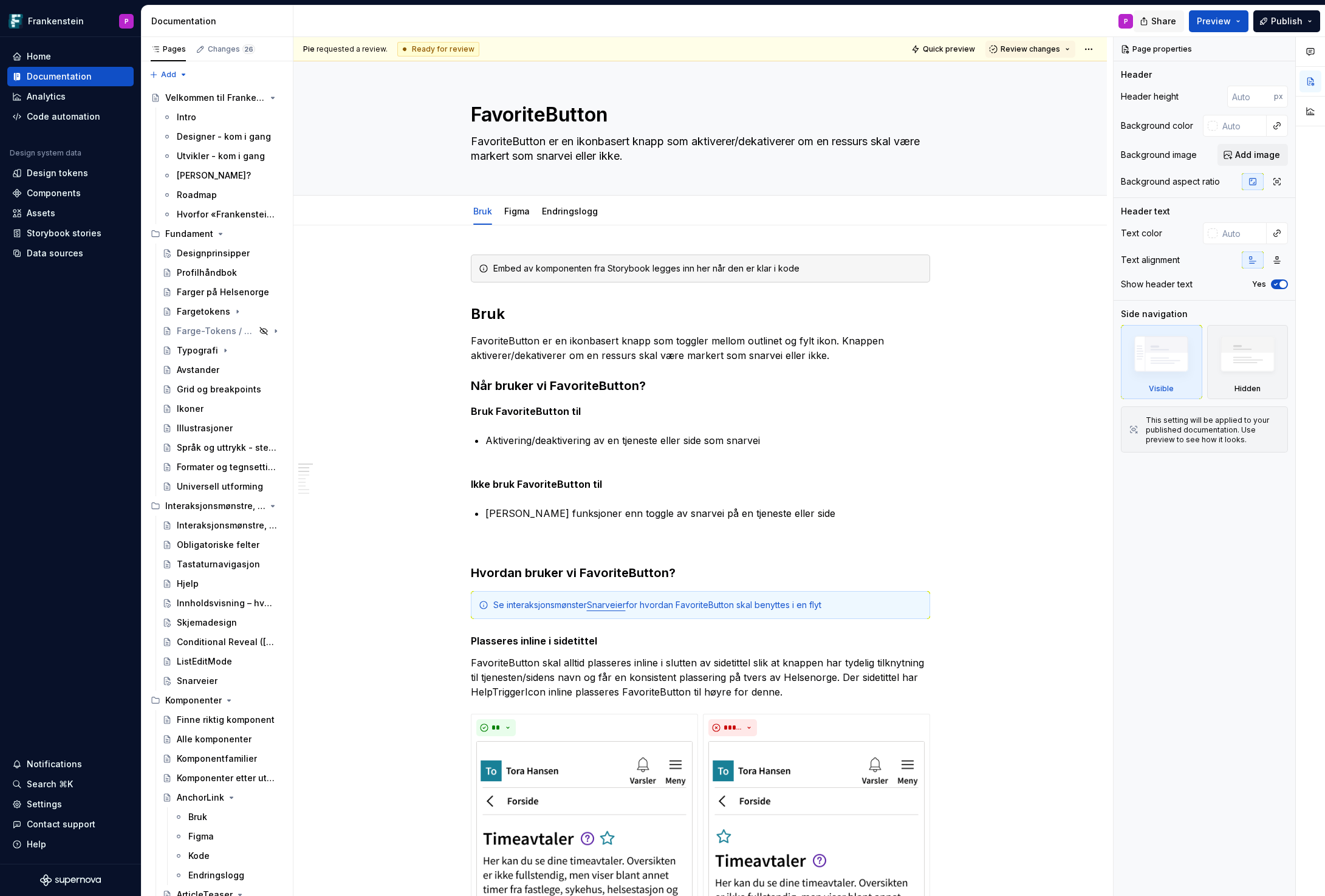
click at [1154, 24] on button "Share" at bounding box center [1158, 21] width 50 height 22
click at [1147, 71] on span "Copy link" at bounding box center [1149, 70] width 39 height 12
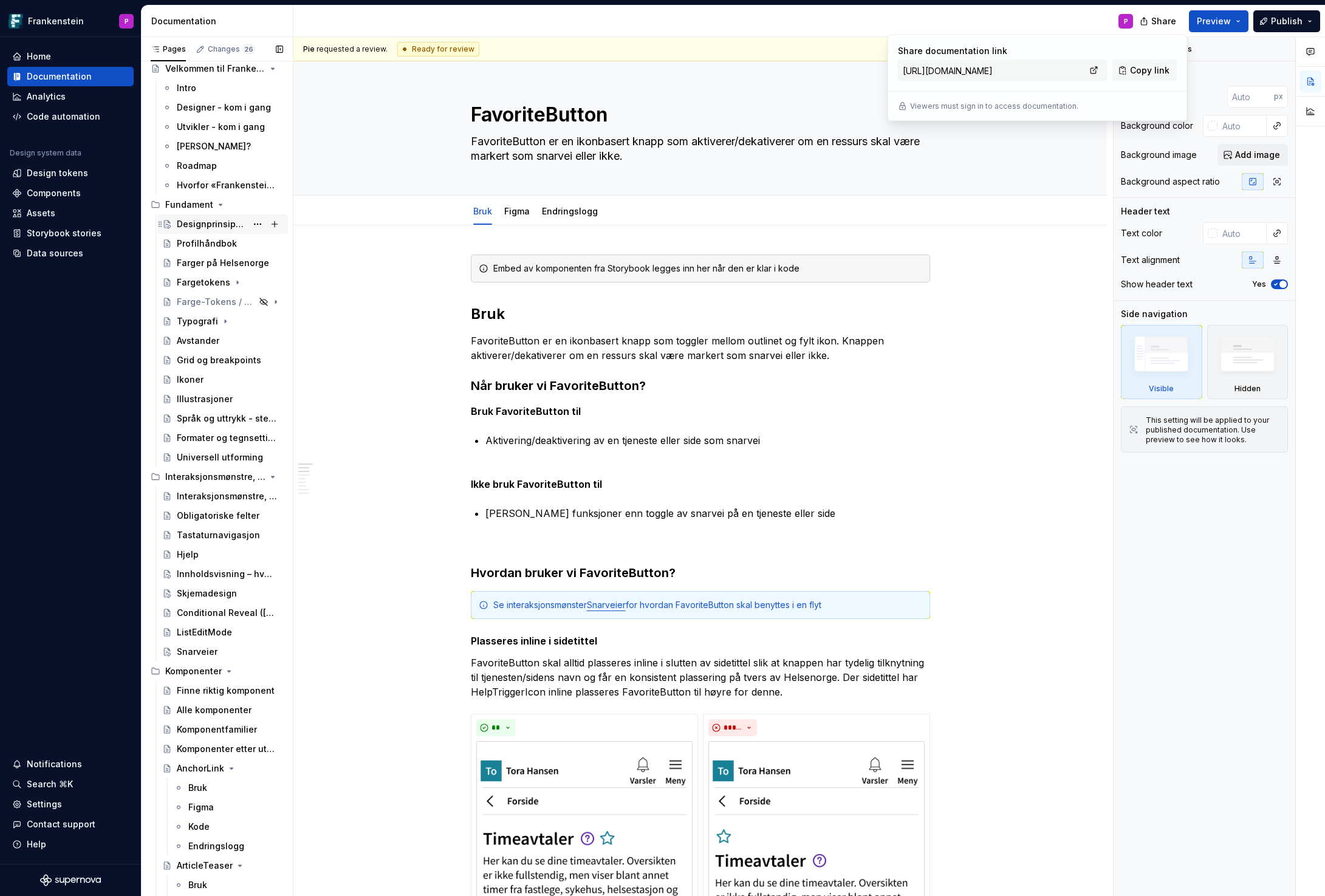
scroll to position [30, 0]
click at [187, 650] on div "Snarveier" at bounding box center [197, 651] width 40 height 12
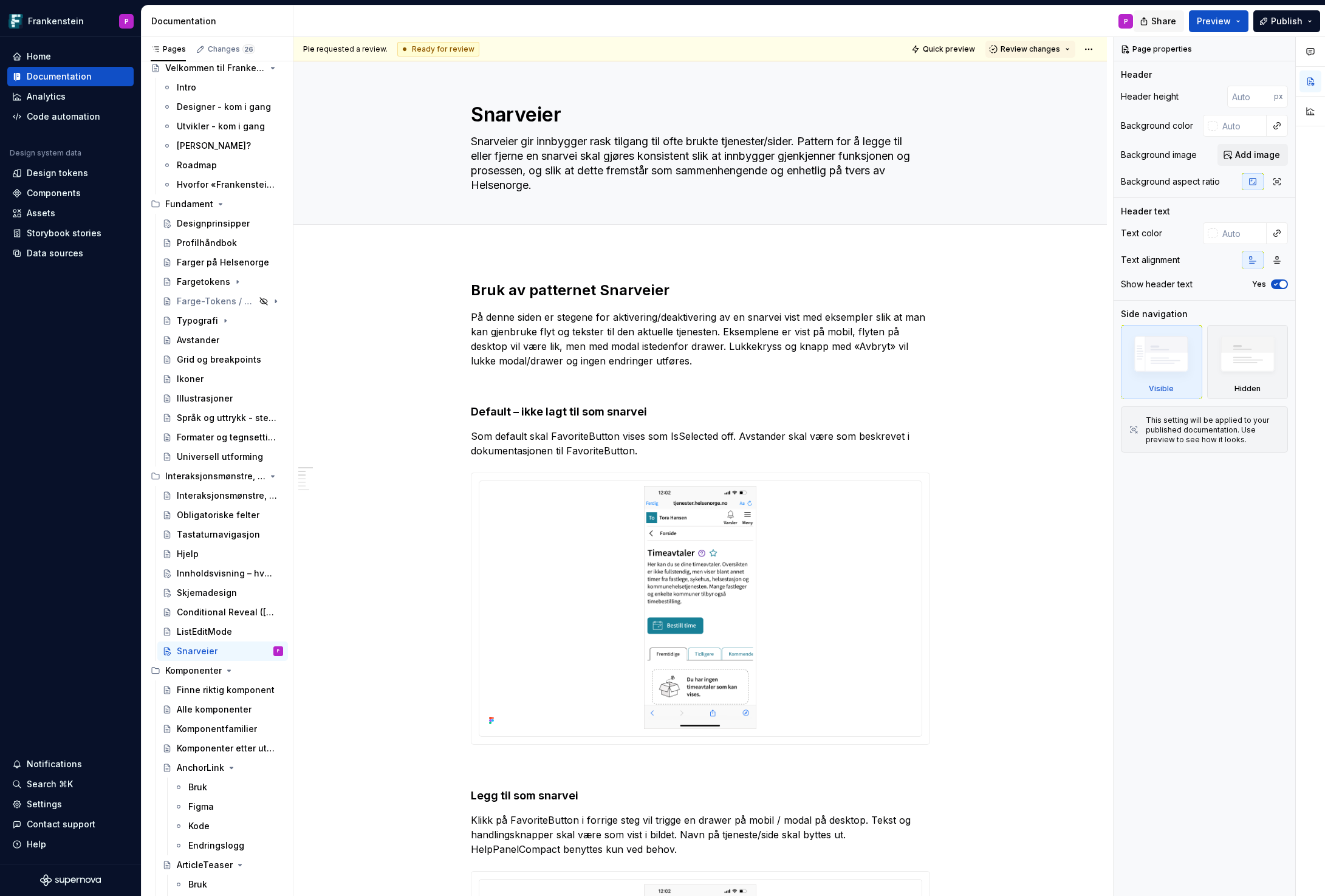
click at [1162, 21] on span "Share" at bounding box center [1163, 21] width 25 height 12
click at [1147, 73] on span "Copy link" at bounding box center [1149, 70] width 39 height 12
type textarea "*"
